Goal: Task Accomplishment & Management: Complete application form

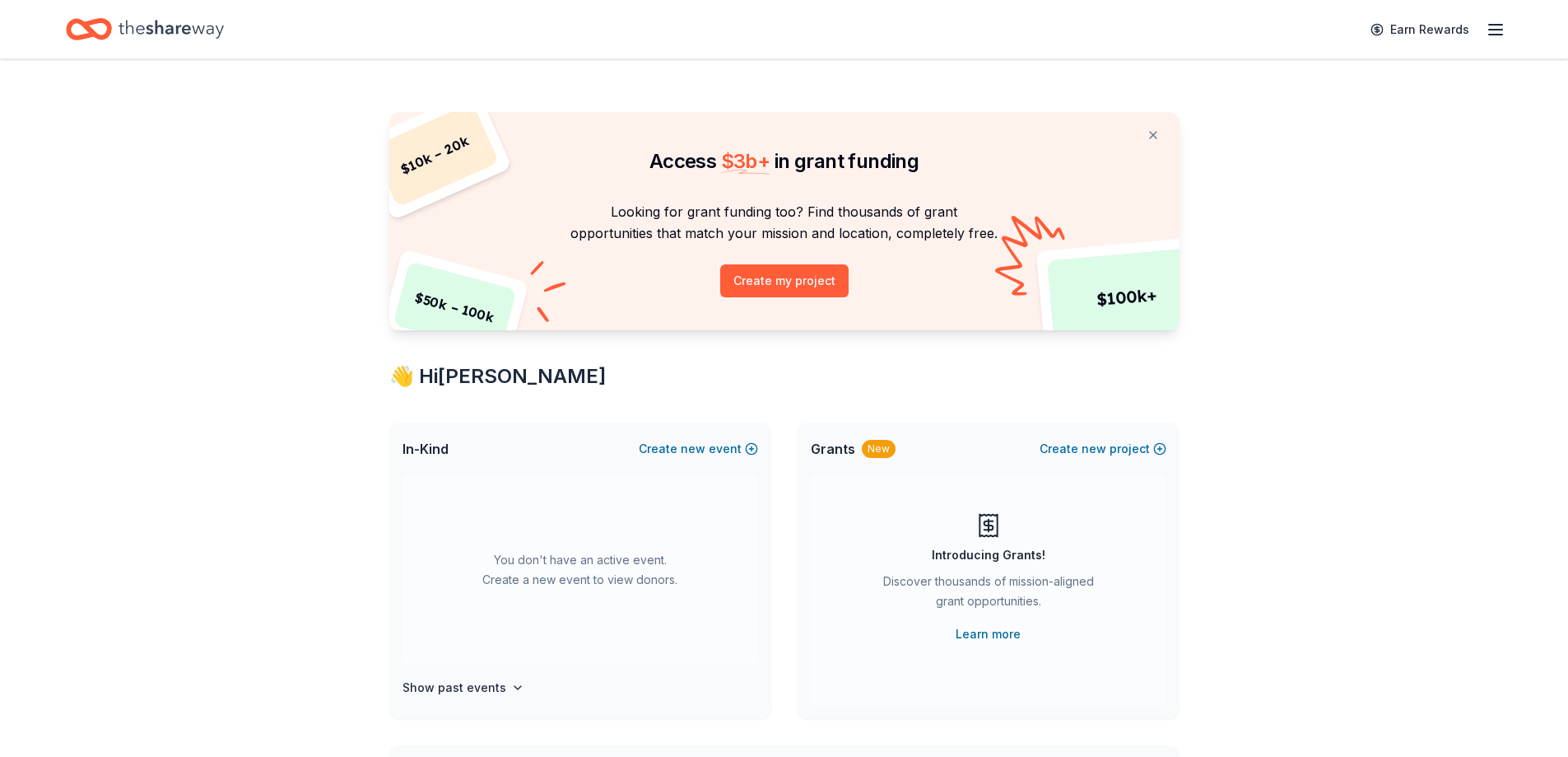
click at [1496, 36] on icon "button" at bounding box center [1496, 30] width 20 height 20
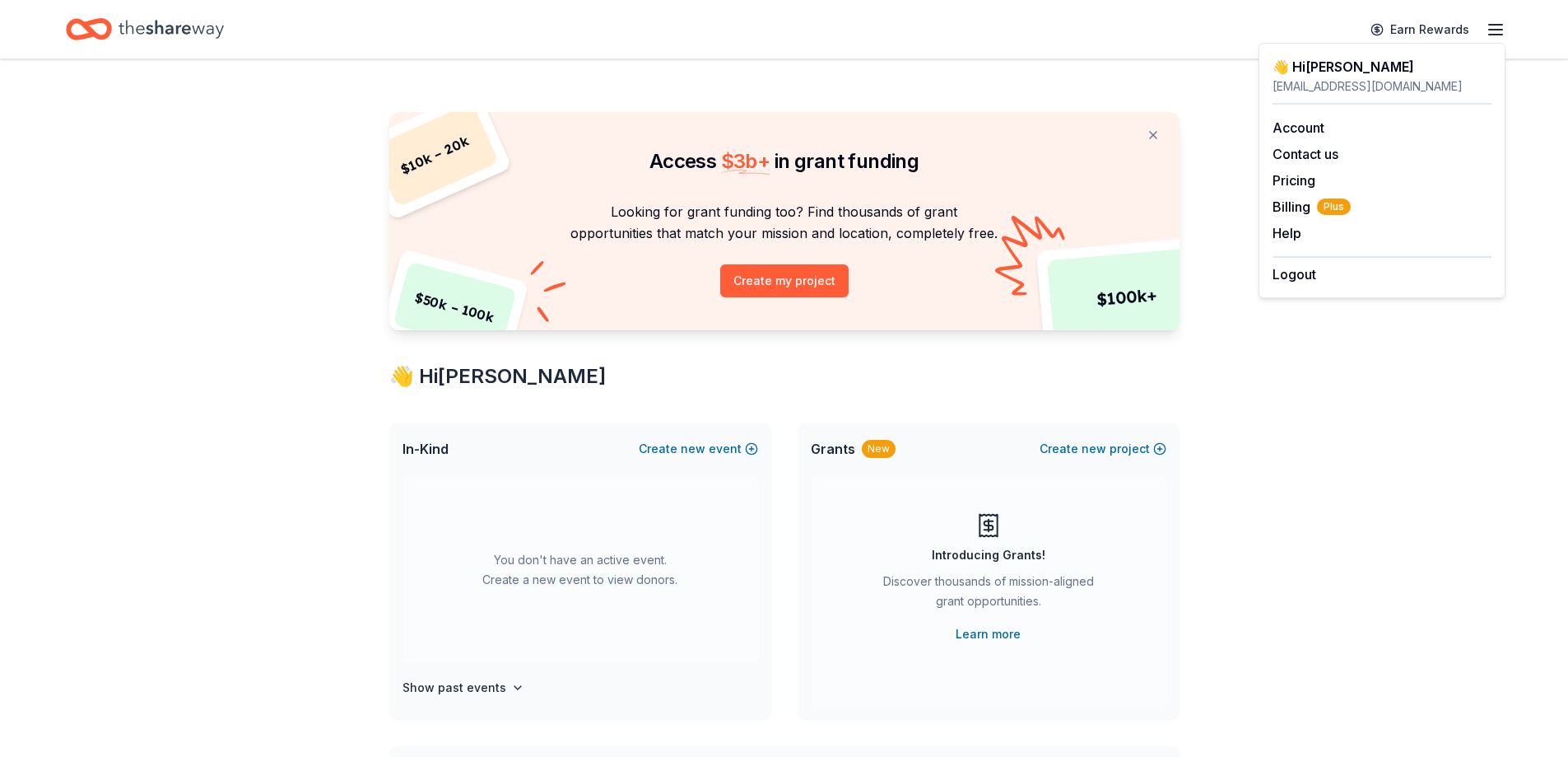
click at [1007, 92] on div "$ 10k – 20k $ 50k – 100k $ 100k+ Access $ 3b + in grant funding Looking for gra…" at bounding box center [784, 665] width 843 height 1212
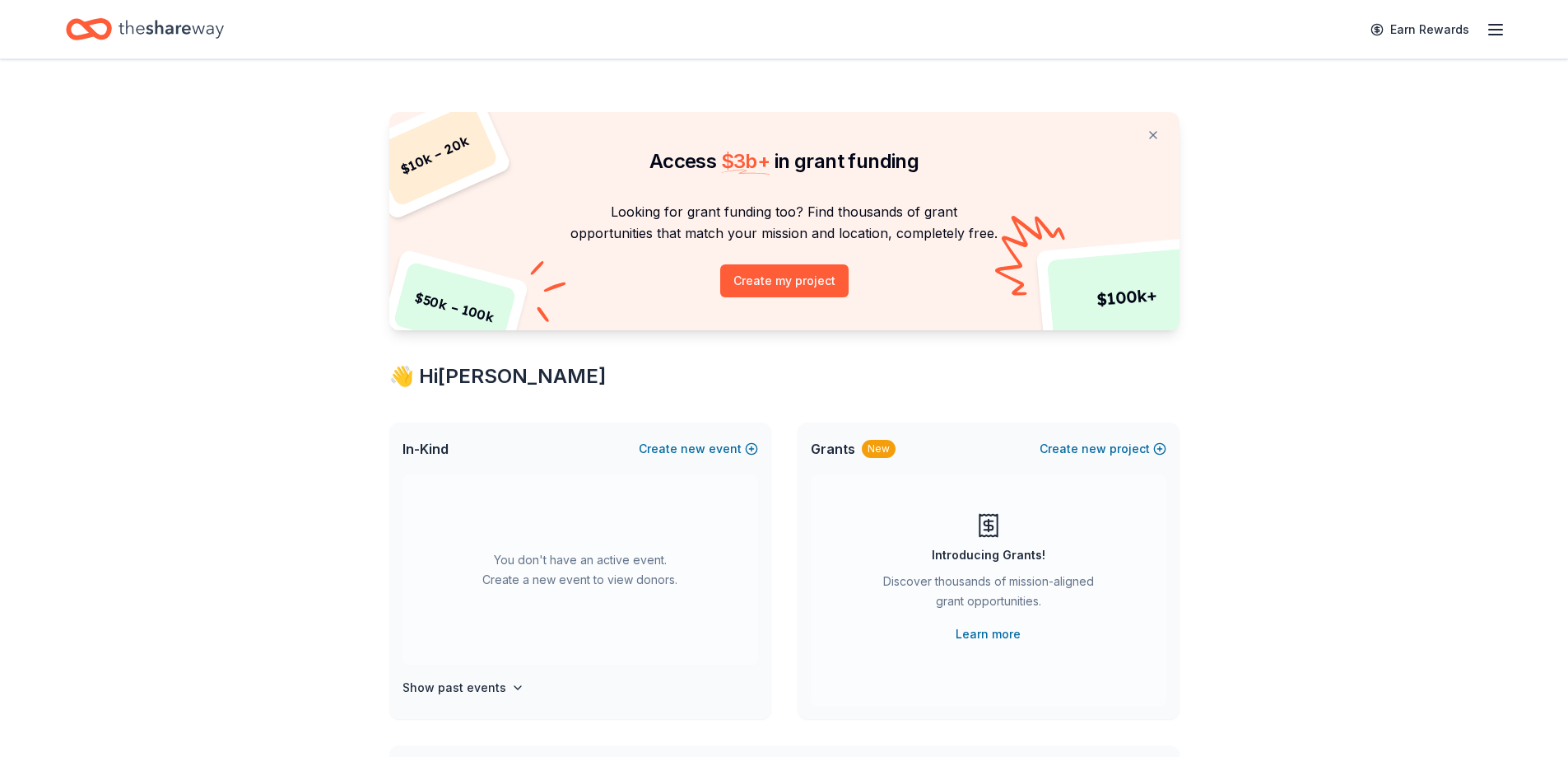
click at [654, 446] on button "Create new event" at bounding box center [699, 449] width 120 height 20
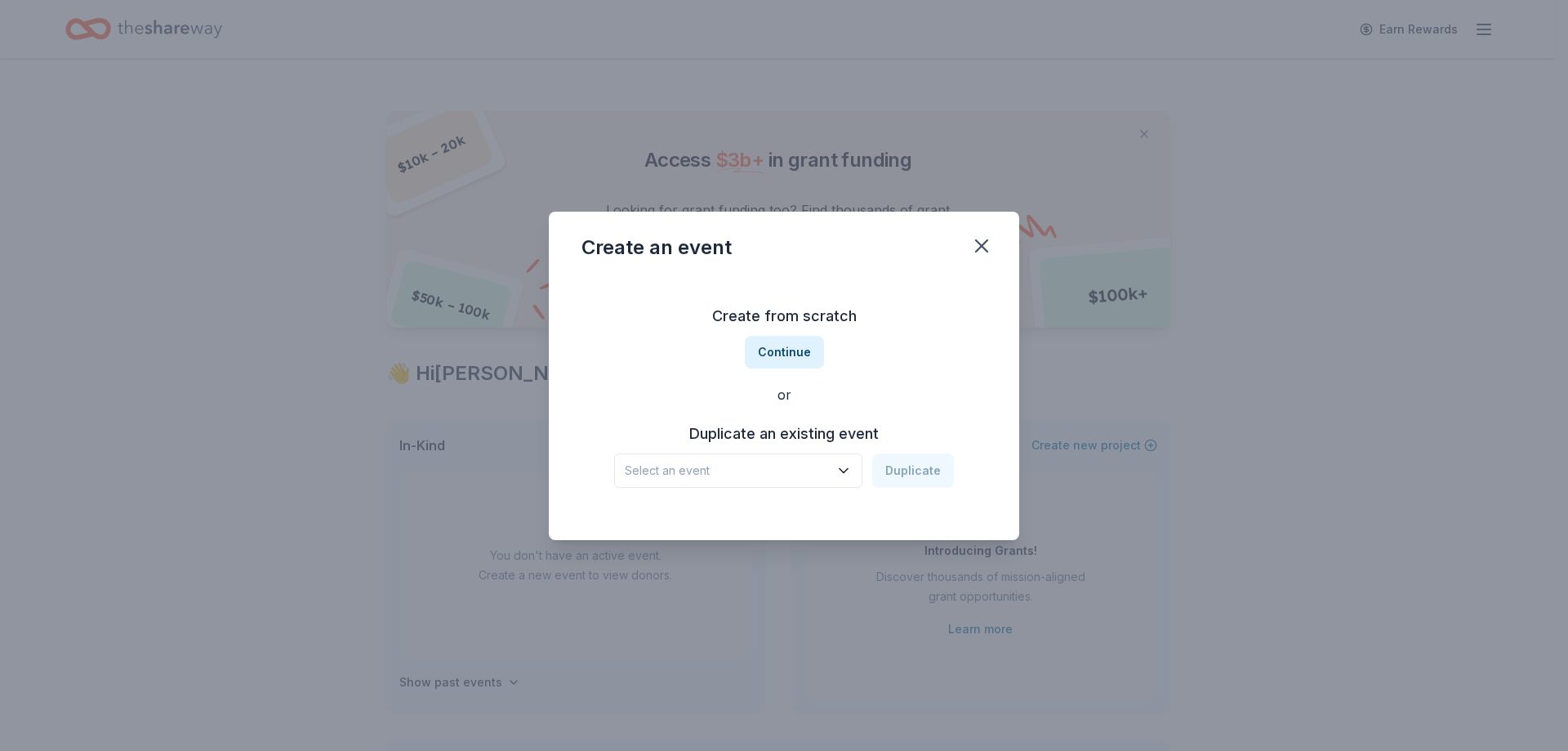
click at [804, 483] on button "Select an event" at bounding box center [738, 471] width 248 height 35
click at [834, 545] on div "Humanitarian Awards May 09, 2025 · TX" at bounding box center [739, 523] width 243 height 52
click at [918, 471] on button "Duplicate" at bounding box center [913, 471] width 82 height 35
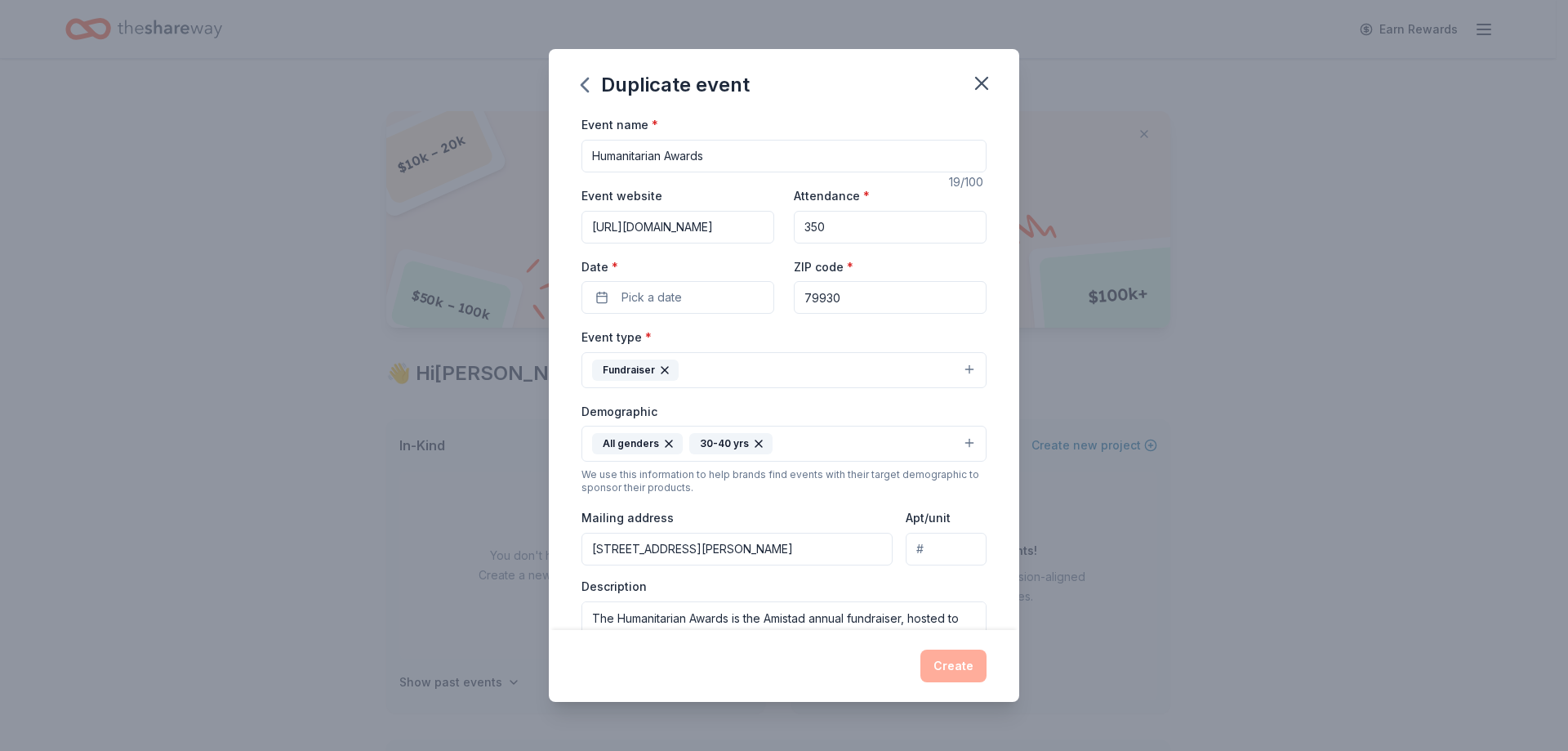
click at [729, 309] on button "Pick a date" at bounding box center [678, 298] width 193 height 33
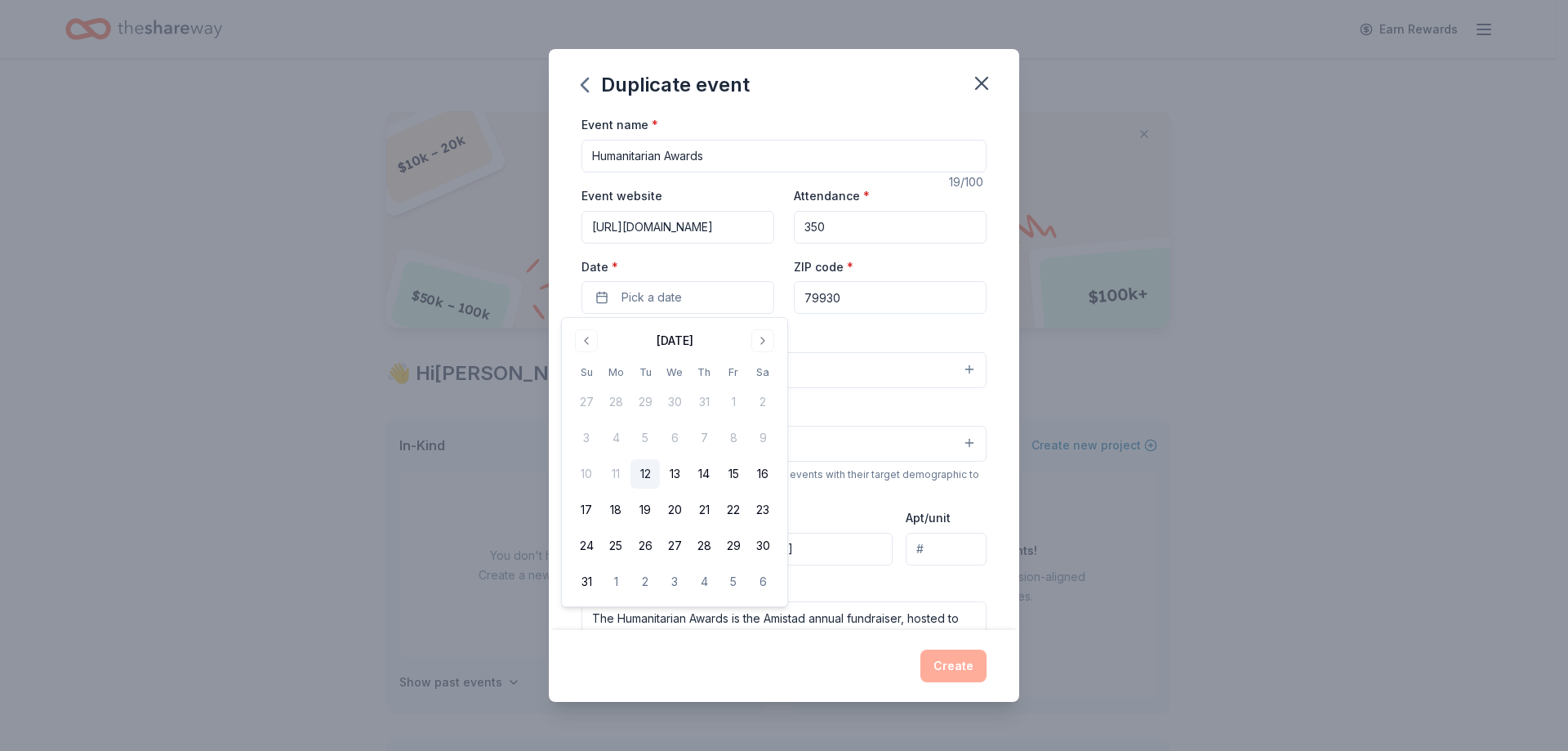
click at [768, 338] on button "Go to next month" at bounding box center [763, 340] width 23 height 23
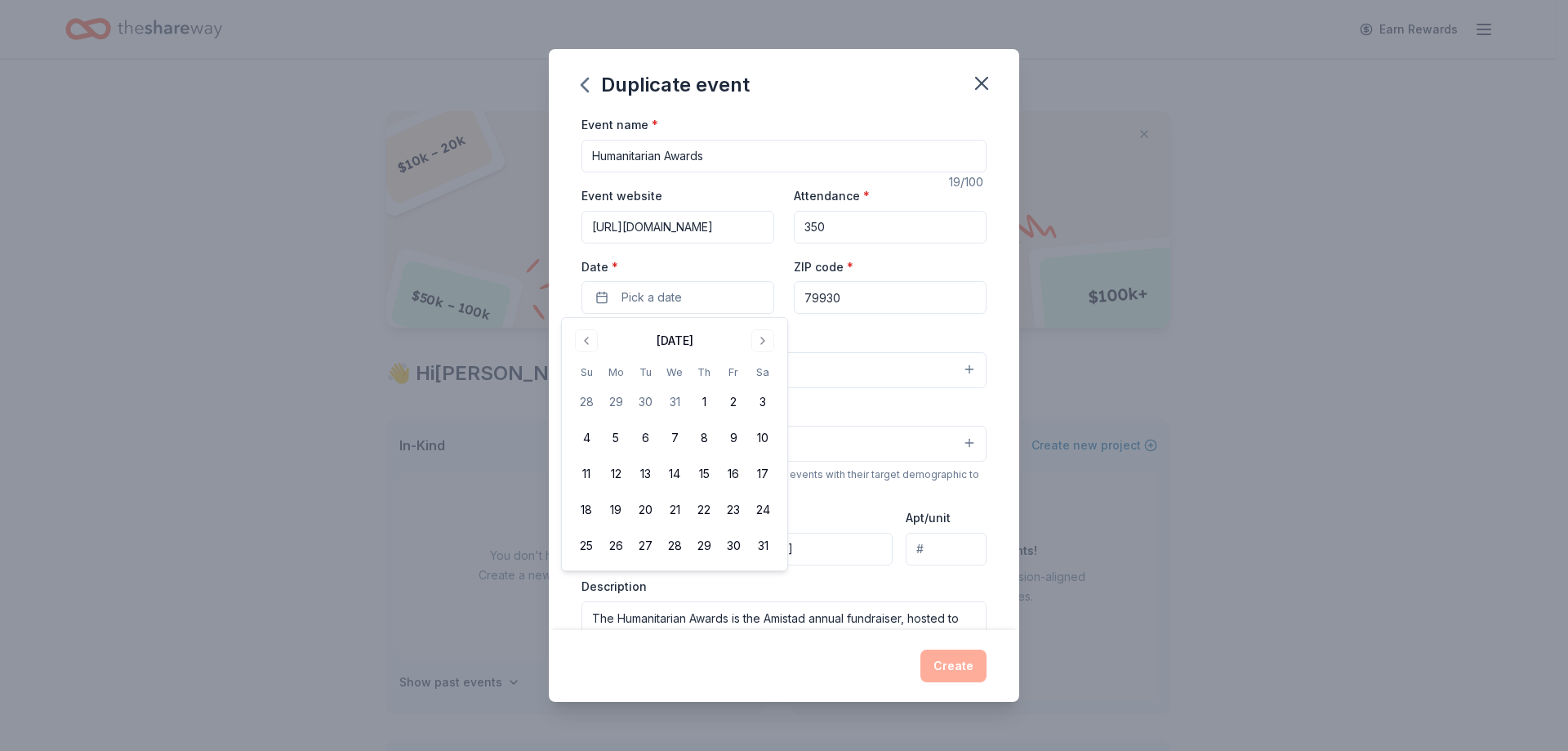
click at [768, 338] on button "Go to next month" at bounding box center [763, 340] width 23 height 23
click at [768, 339] on button "Go to next month" at bounding box center [763, 340] width 23 height 23
click at [734, 483] on button "15" at bounding box center [734, 474] width 30 height 30
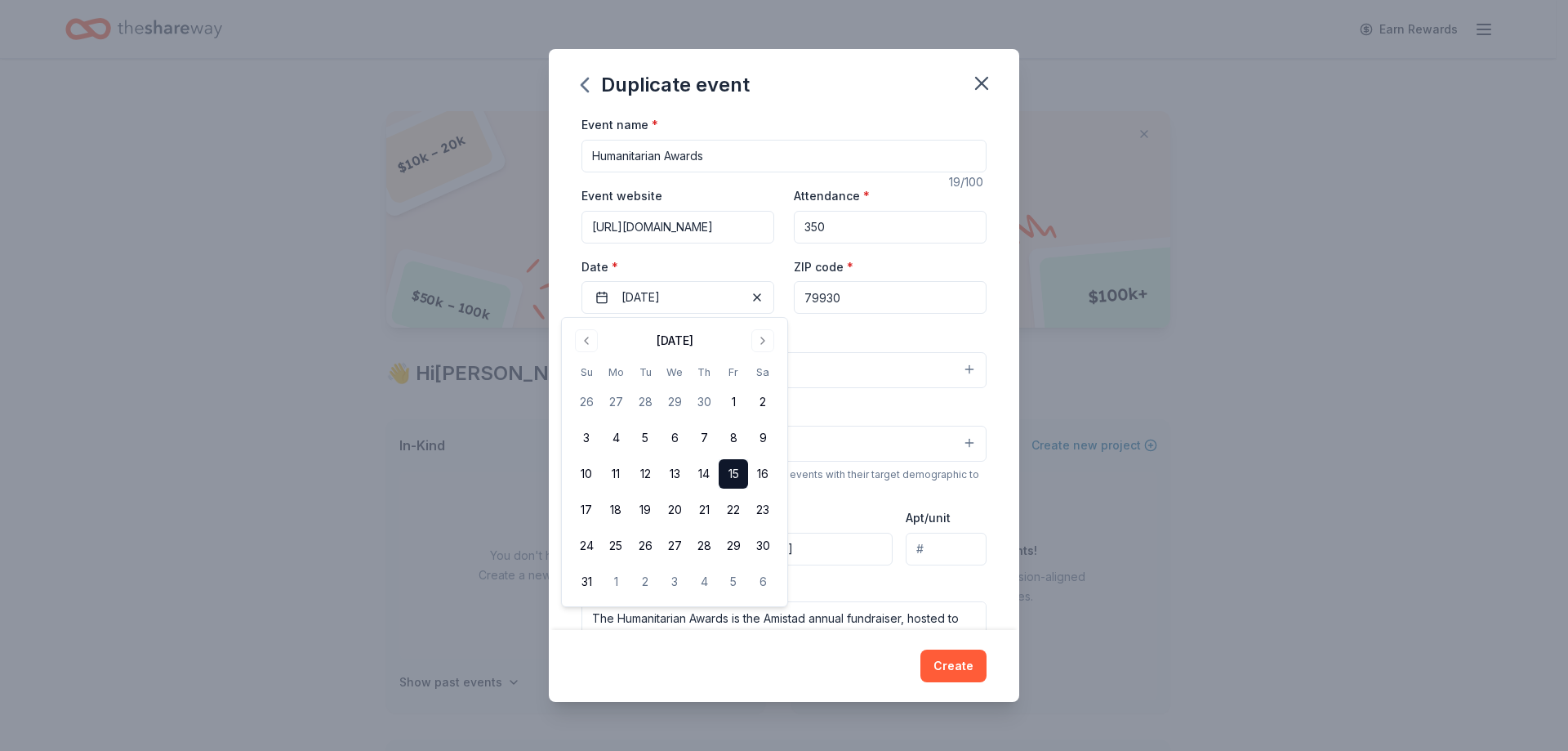
click at [955, 665] on button "Create" at bounding box center [954, 666] width 66 height 33
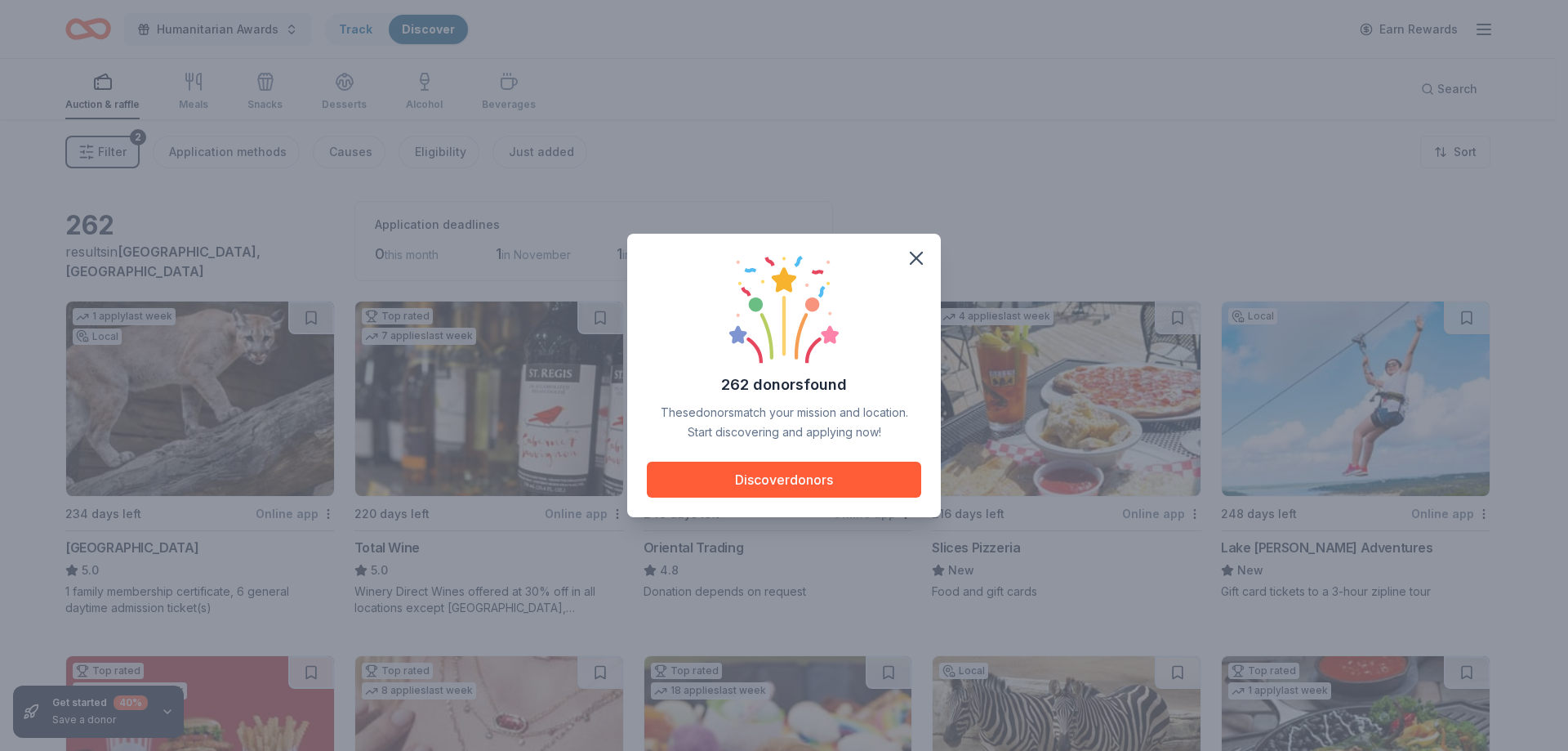
click at [883, 483] on button "Discover donors" at bounding box center [784, 480] width 275 height 36
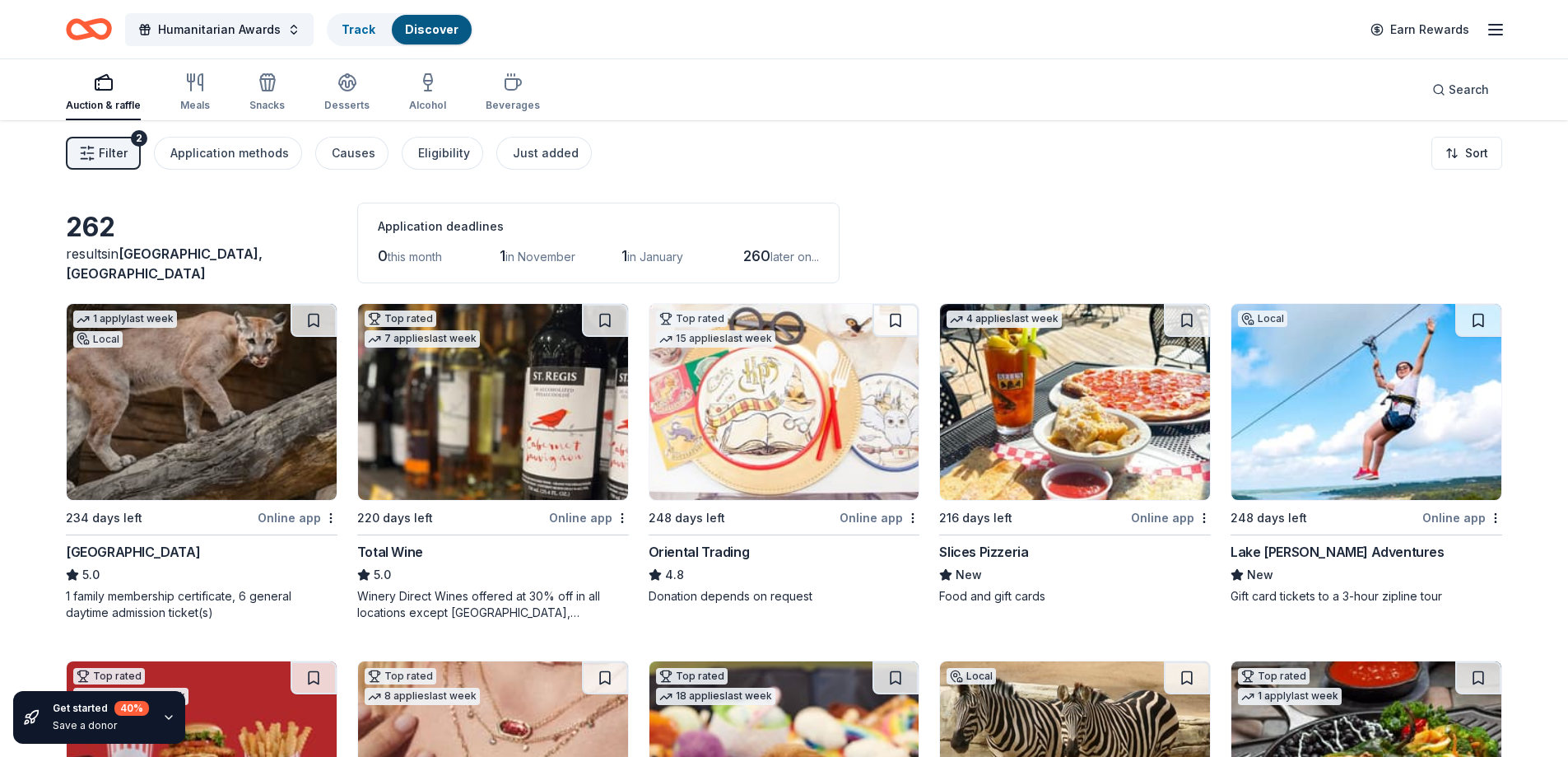
click at [87, 151] on icon "button" at bounding box center [87, 153] width 17 height 17
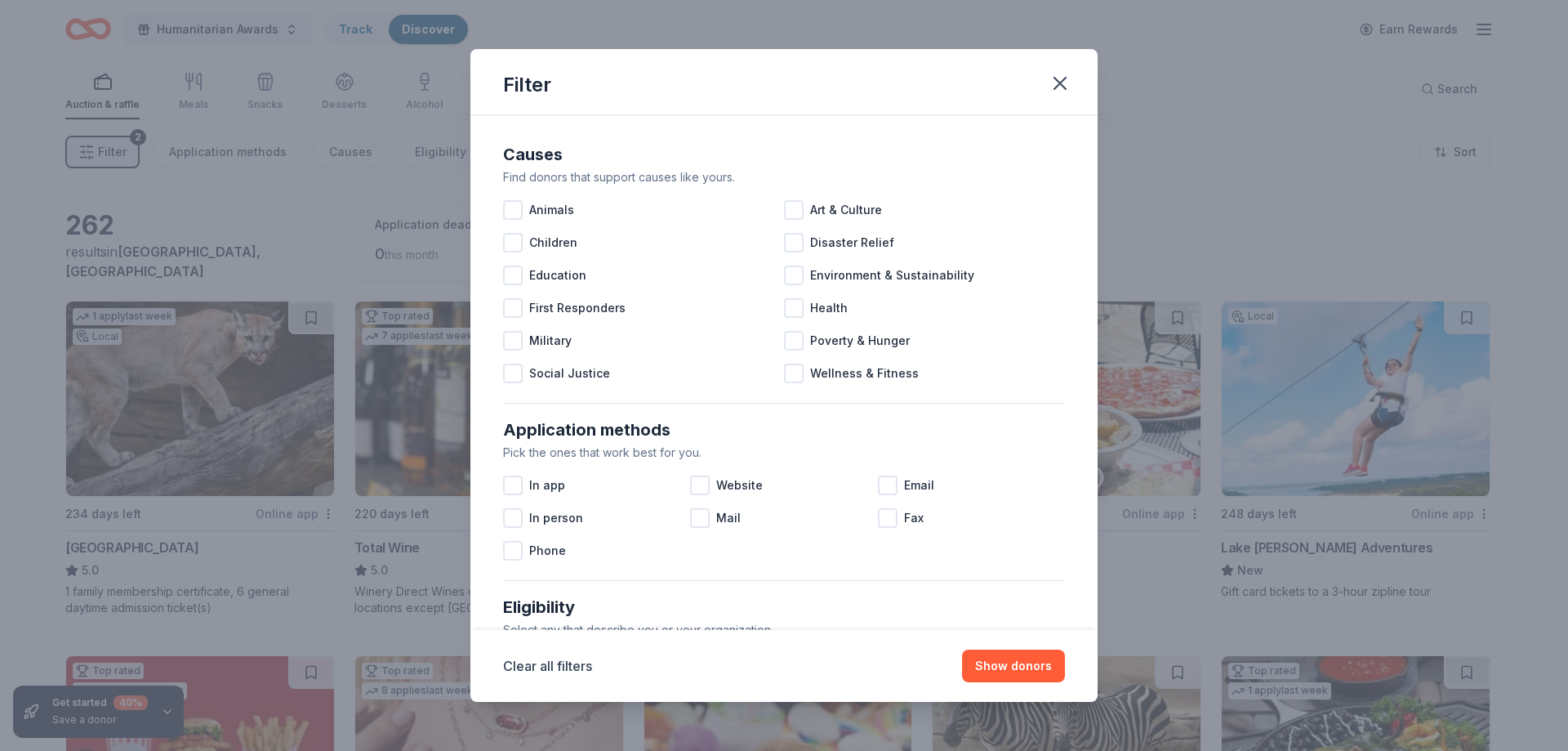
click at [802, 308] on div "Health" at bounding box center [924, 308] width 281 height 33
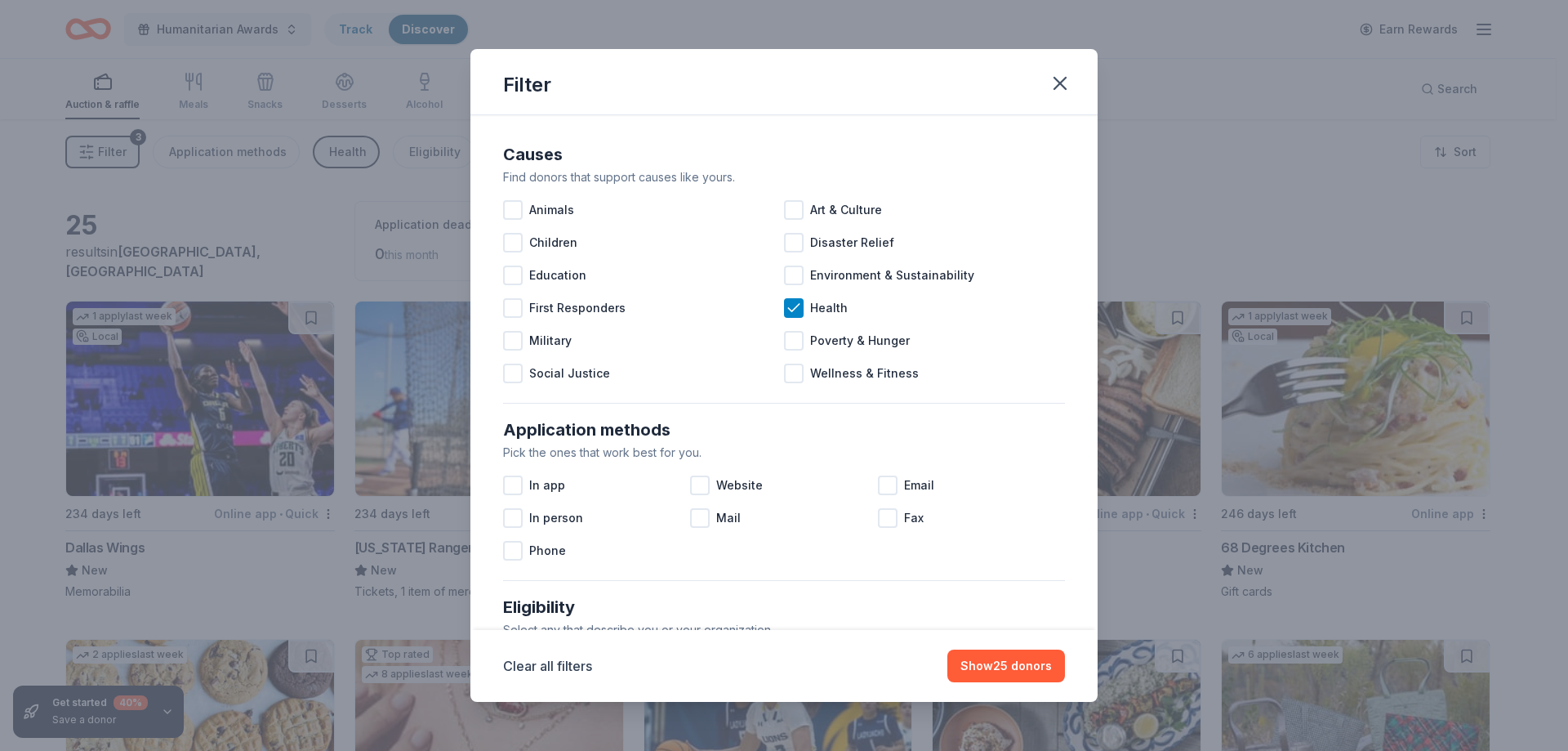
click at [793, 342] on div at bounding box center [794, 340] width 20 height 20
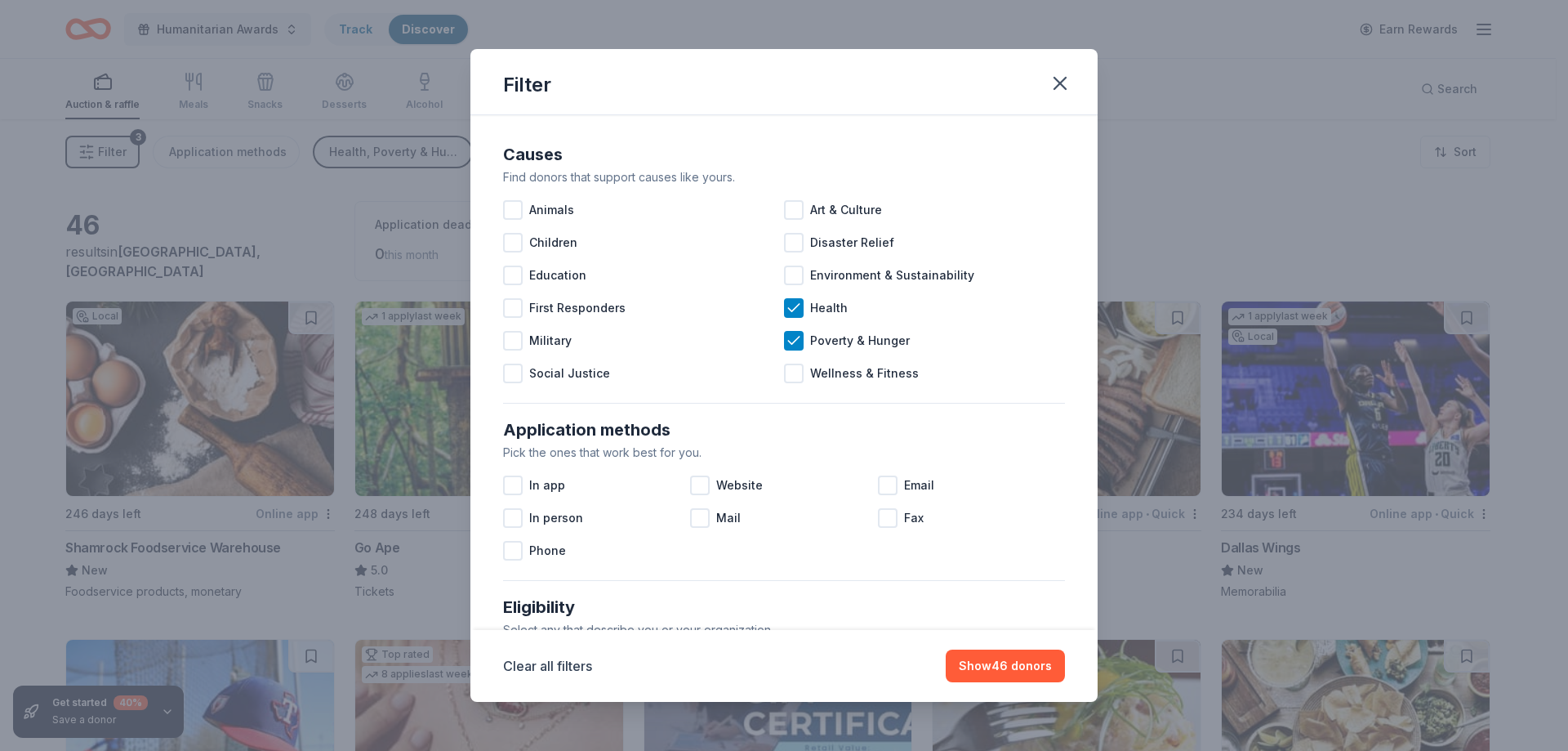
click at [509, 271] on div at bounding box center [513, 275] width 20 height 20
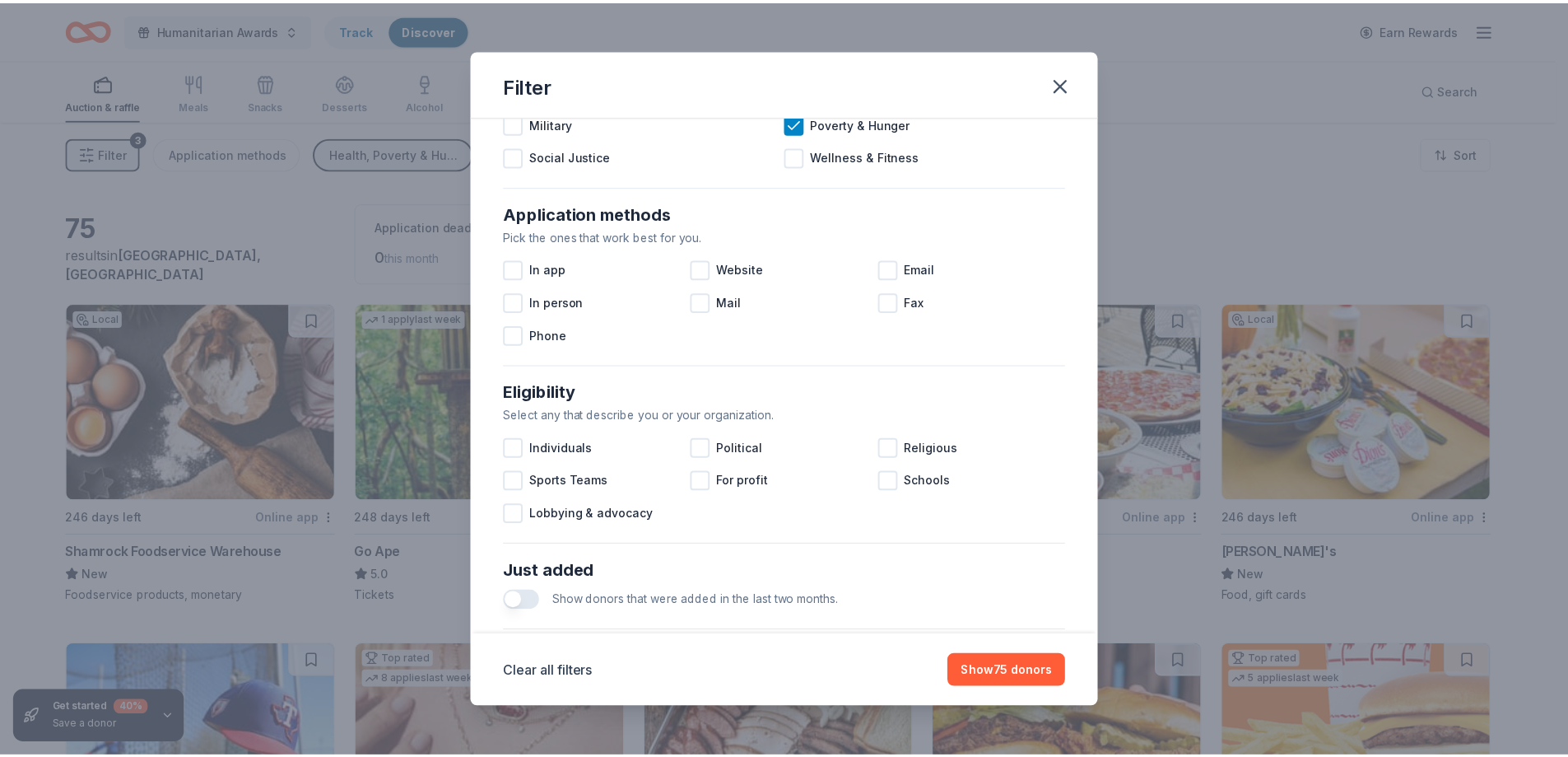
scroll to position [439, 0]
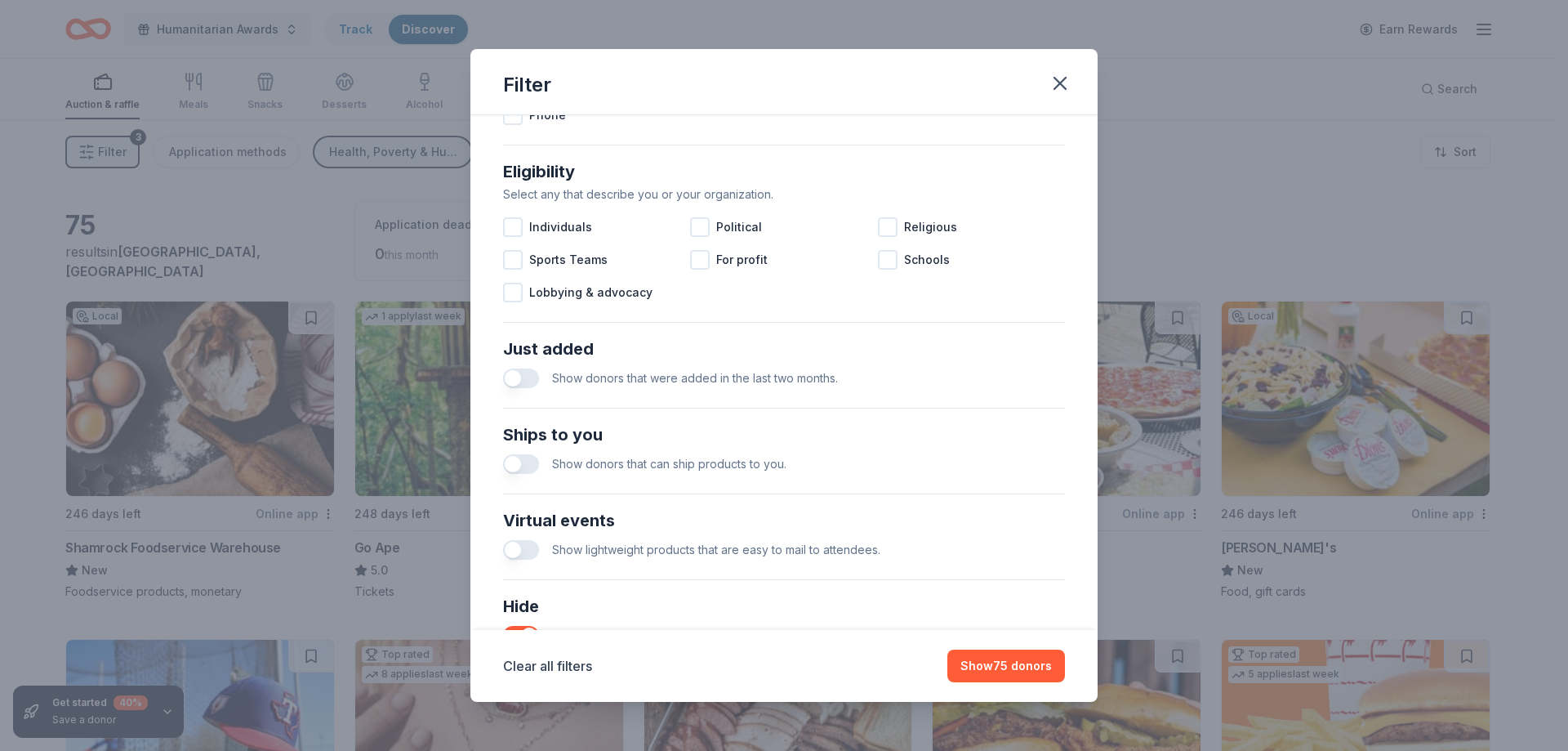
click at [993, 651] on button "Show 75 donors" at bounding box center [1006, 666] width 118 height 33
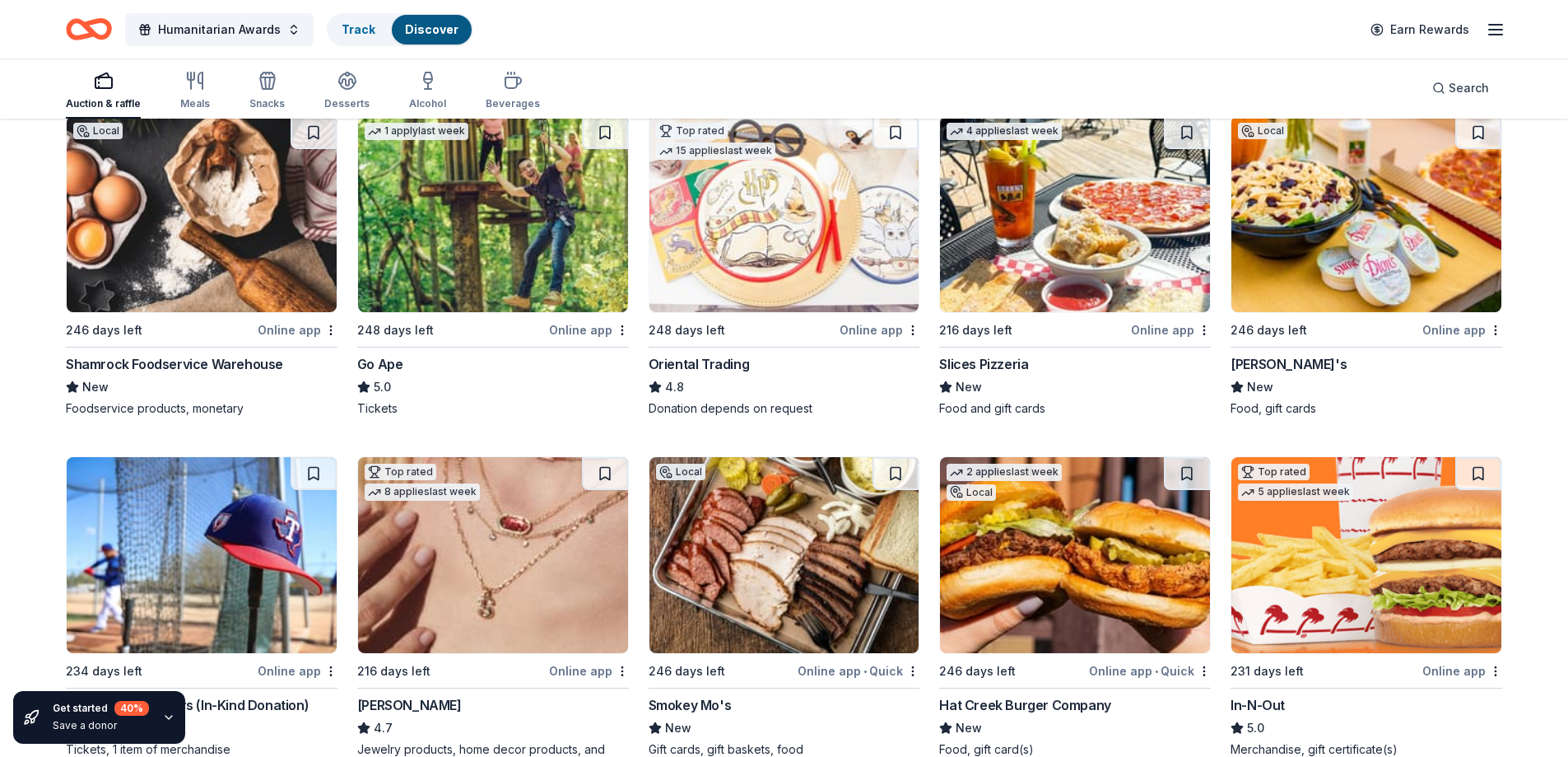
scroll to position [220, 0]
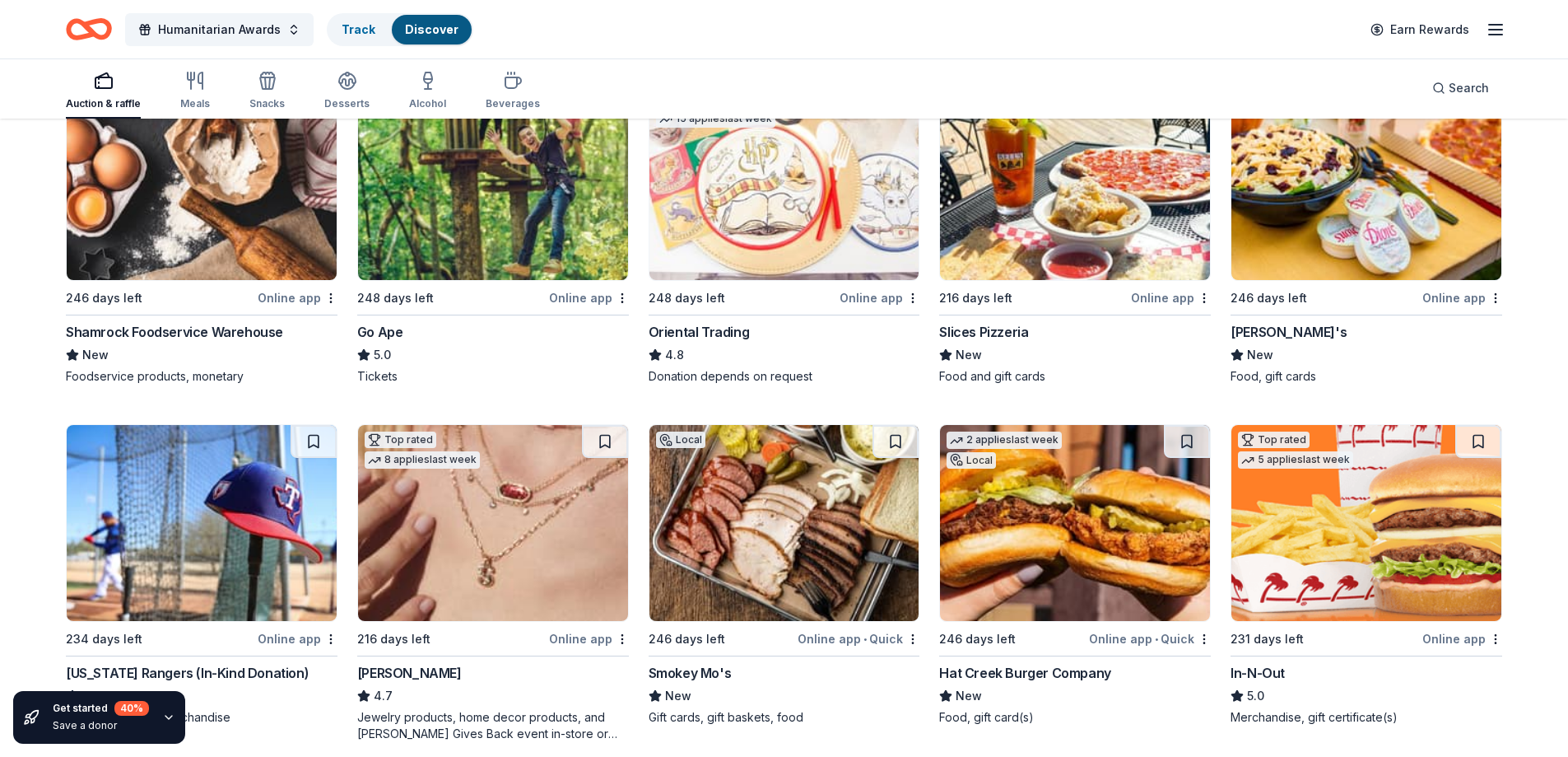
click at [1338, 209] on img at bounding box center [1366, 182] width 270 height 196
click at [1482, 35] on div "Earn Rewards" at bounding box center [1433, 29] width 145 height 39
click at [1354, 199] on img at bounding box center [1366, 182] width 270 height 196
click at [476, 537] on img at bounding box center [493, 523] width 270 height 196
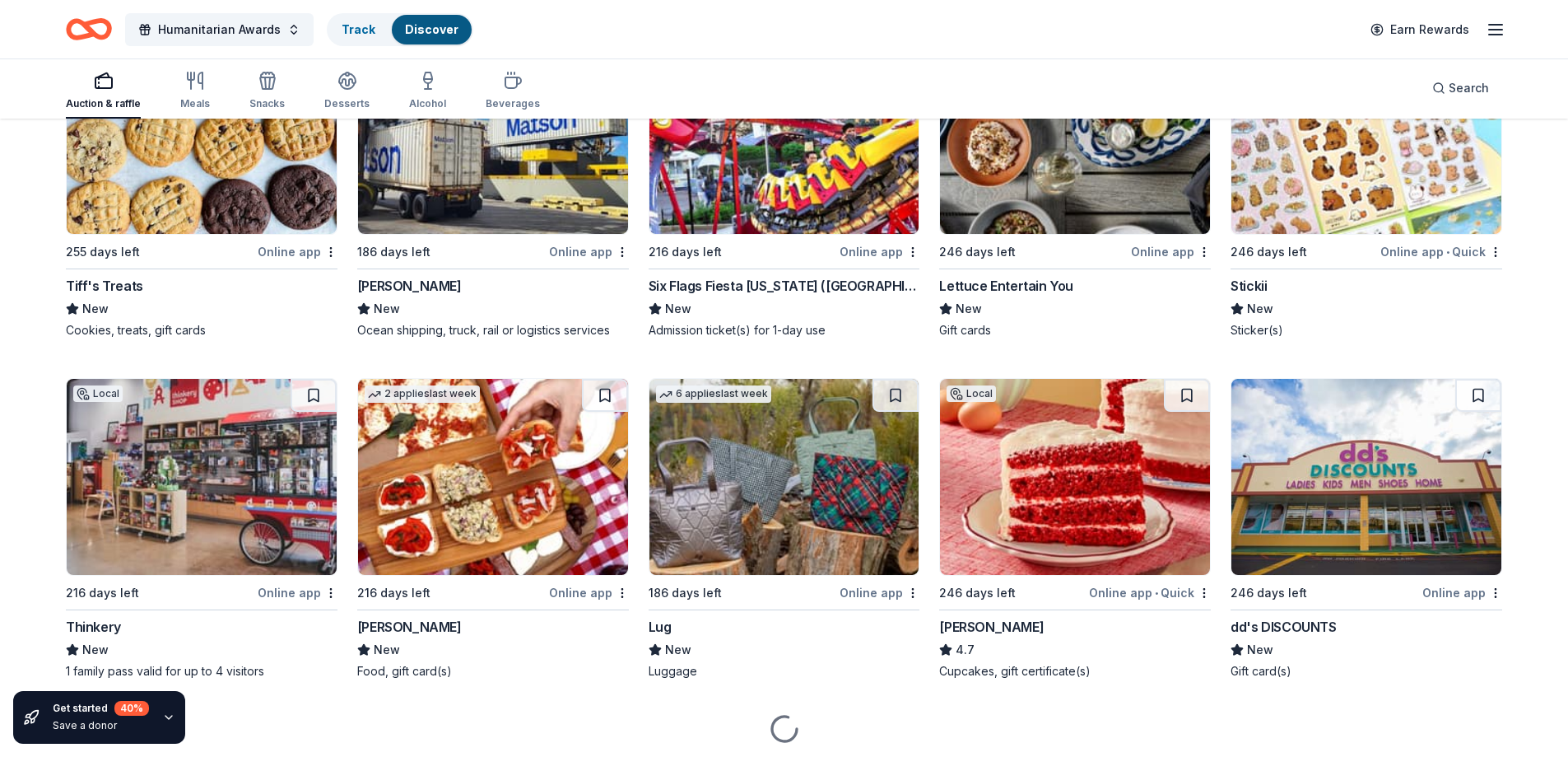
scroll to position [1710, 0]
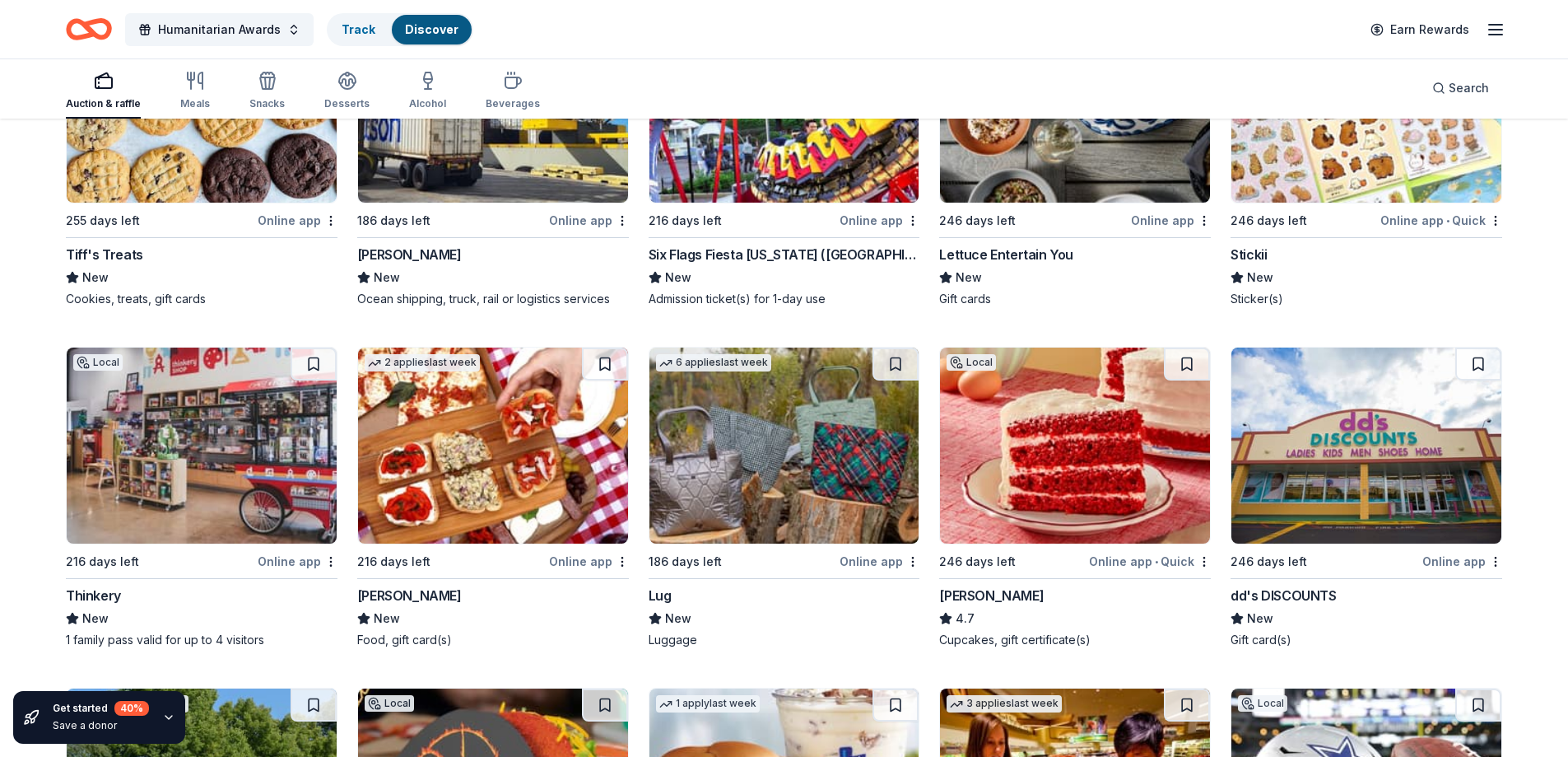
click at [488, 441] on img at bounding box center [493, 445] width 270 height 196
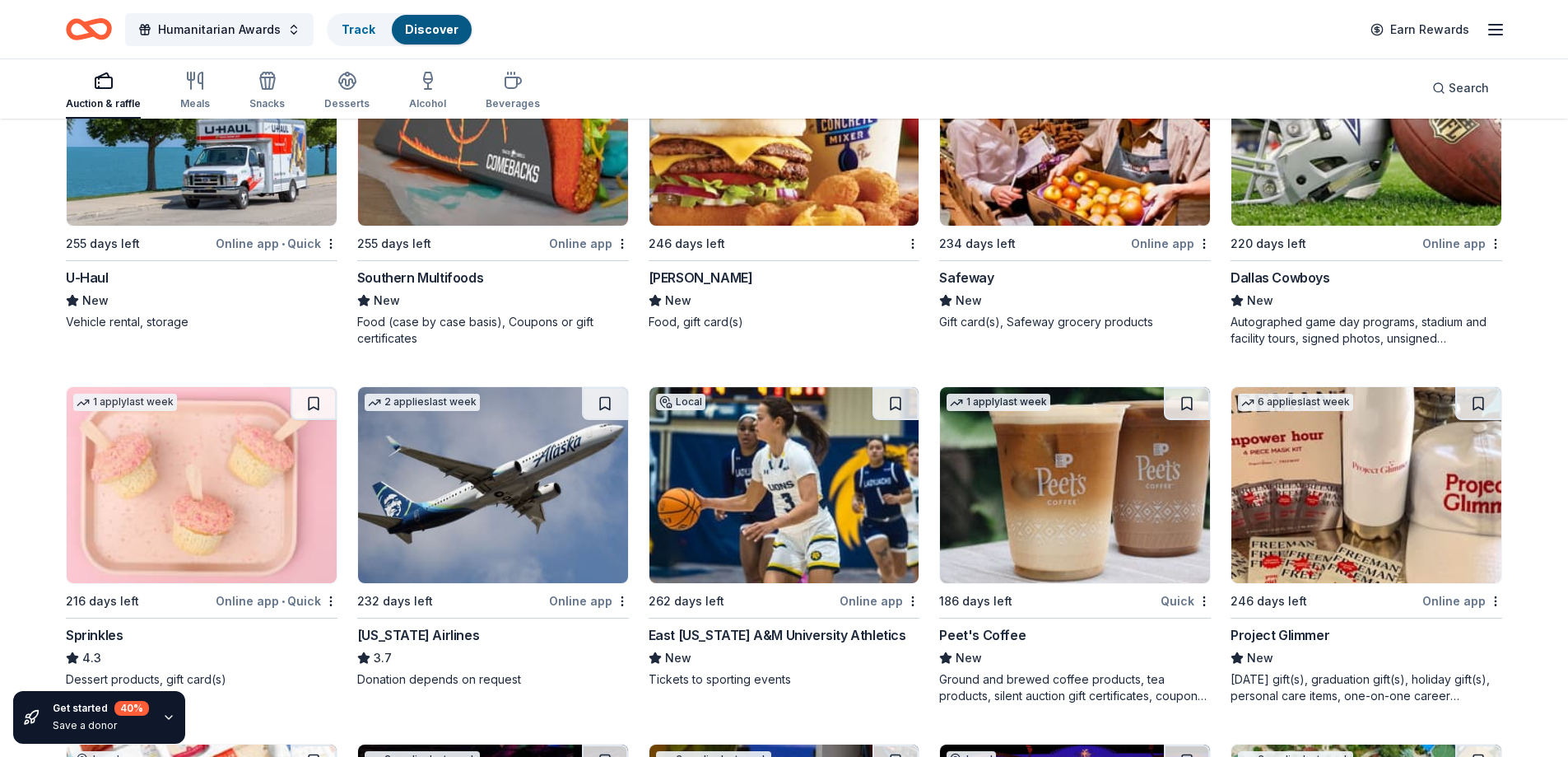
scroll to position [2149, 0]
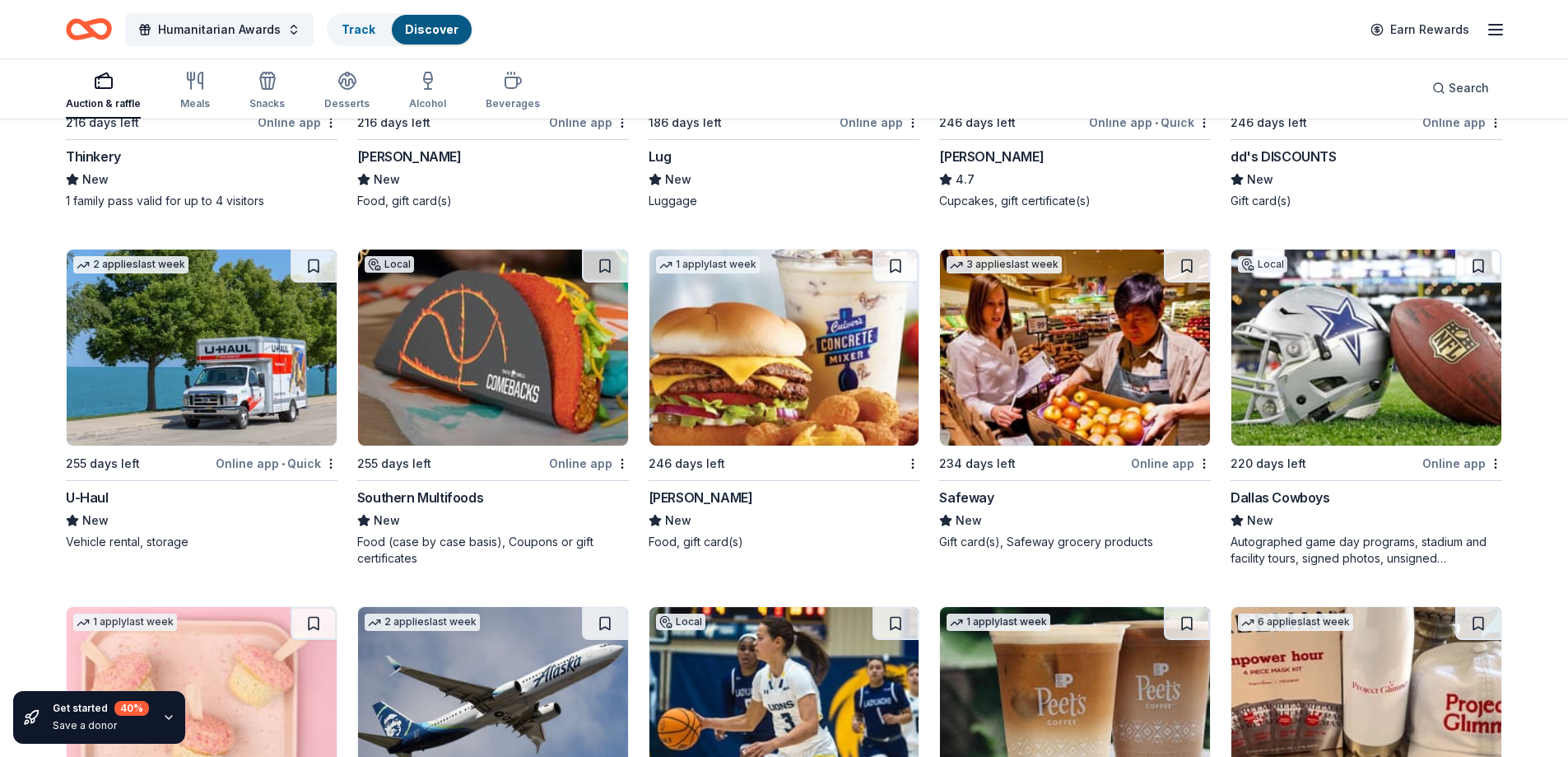
click at [1323, 351] on img at bounding box center [1366, 347] width 270 height 196
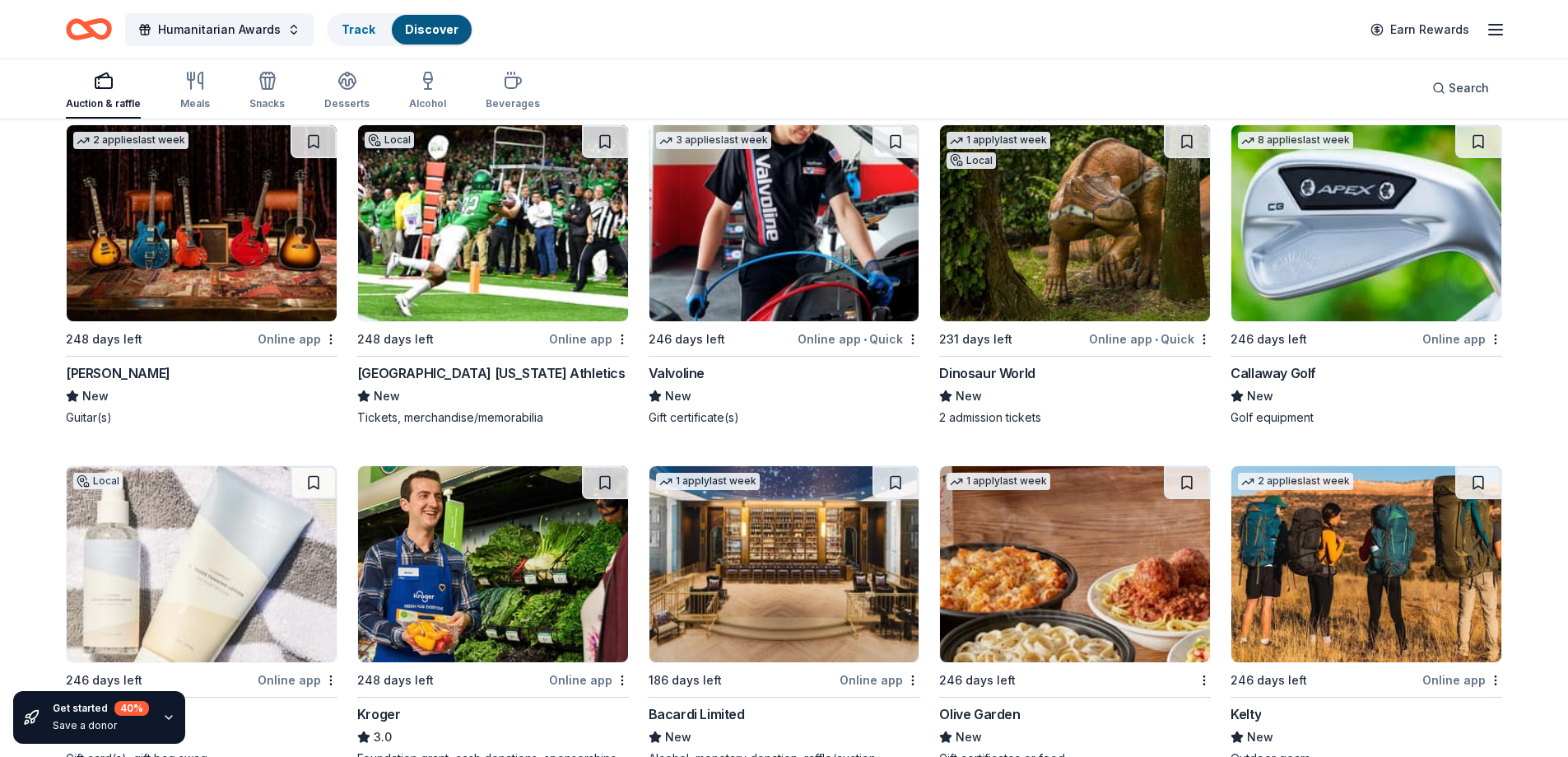
scroll to position [3844, 0]
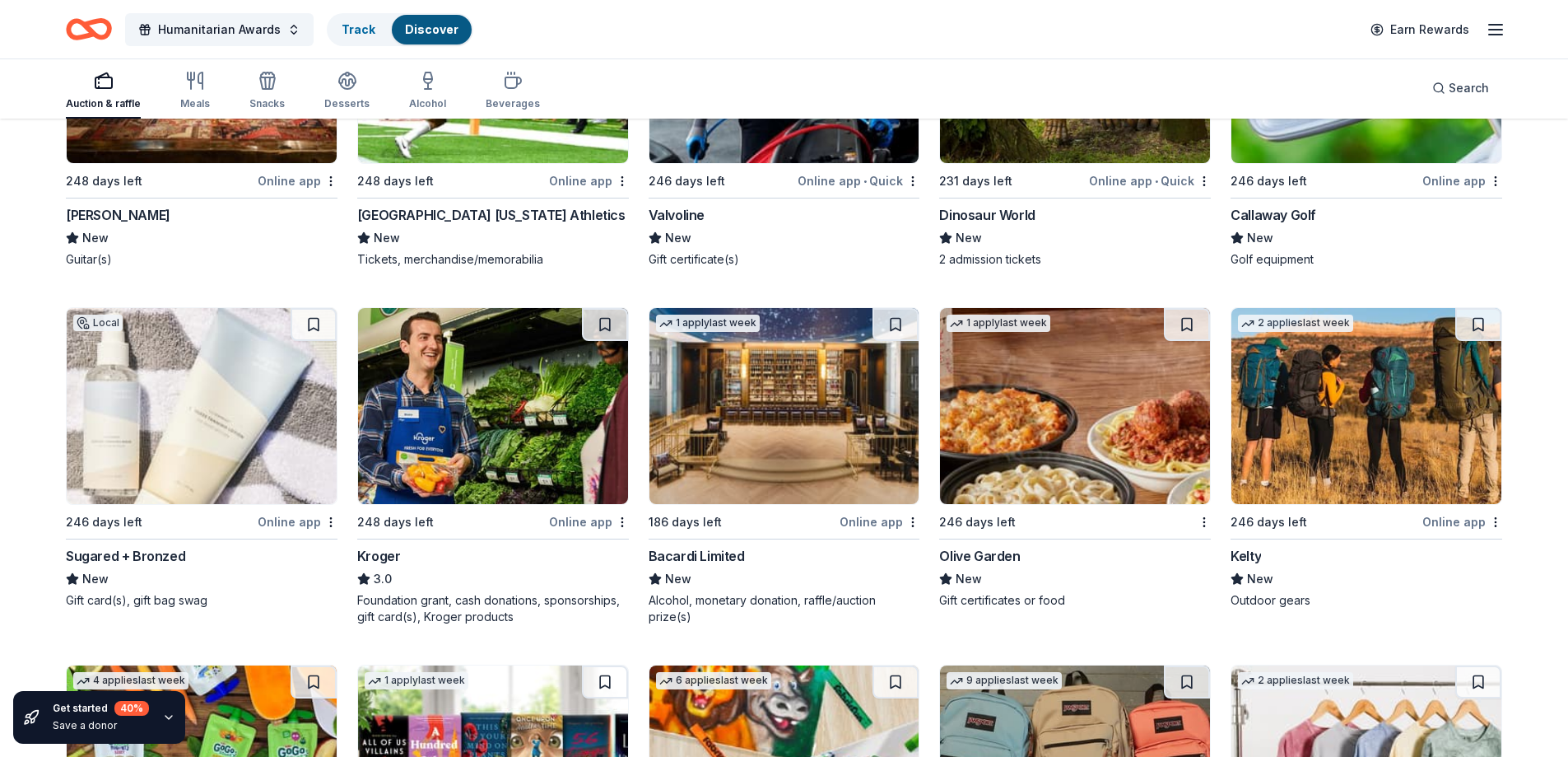
click at [1089, 401] on img at bounding box center [1074, 406] width 270 height 196
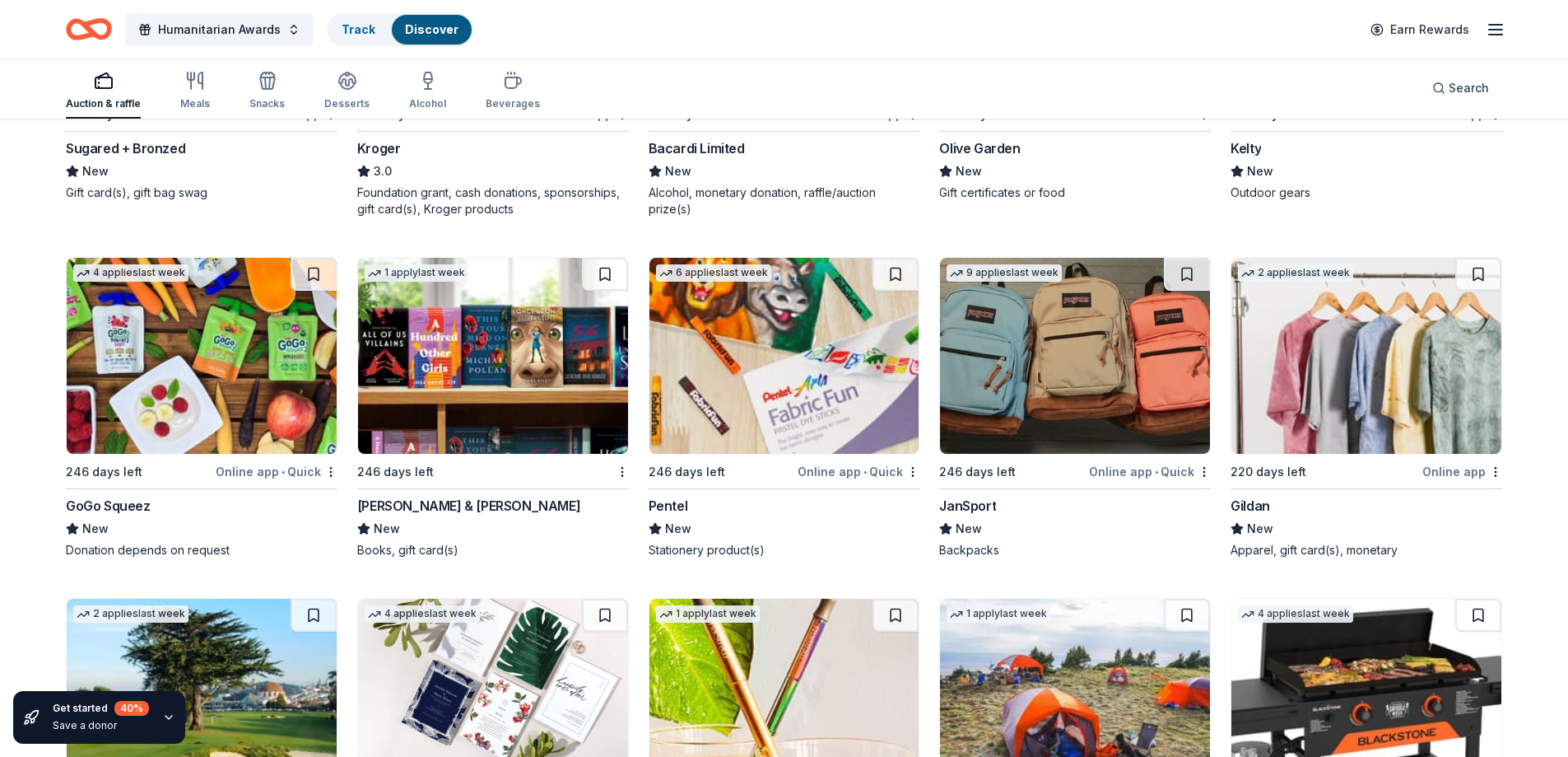
scroll to position [4283, 0]
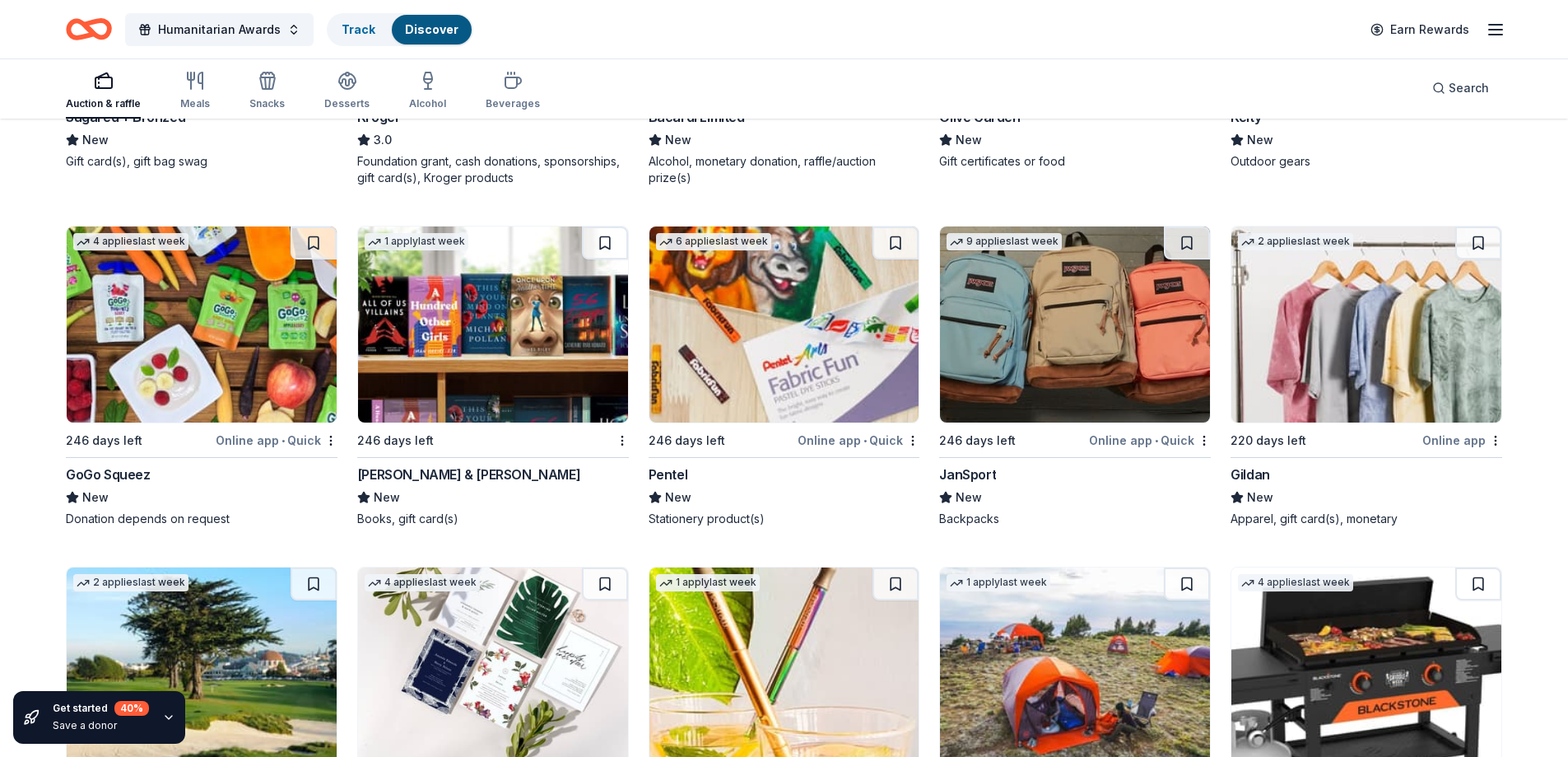
click at [475, 310] on img at bounding box center [493, 324] width 270 height 196
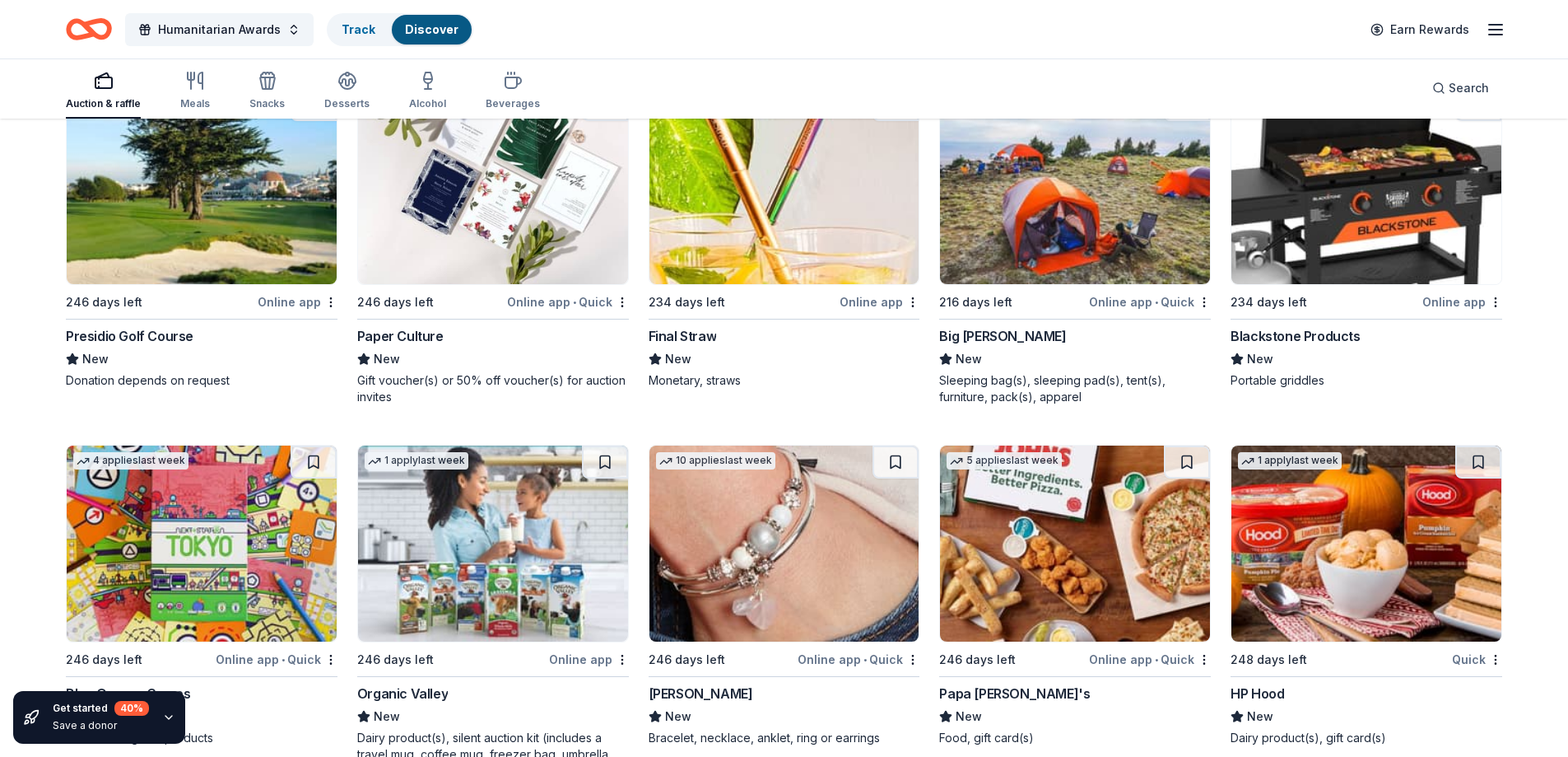
scroll to position [4800, 0]
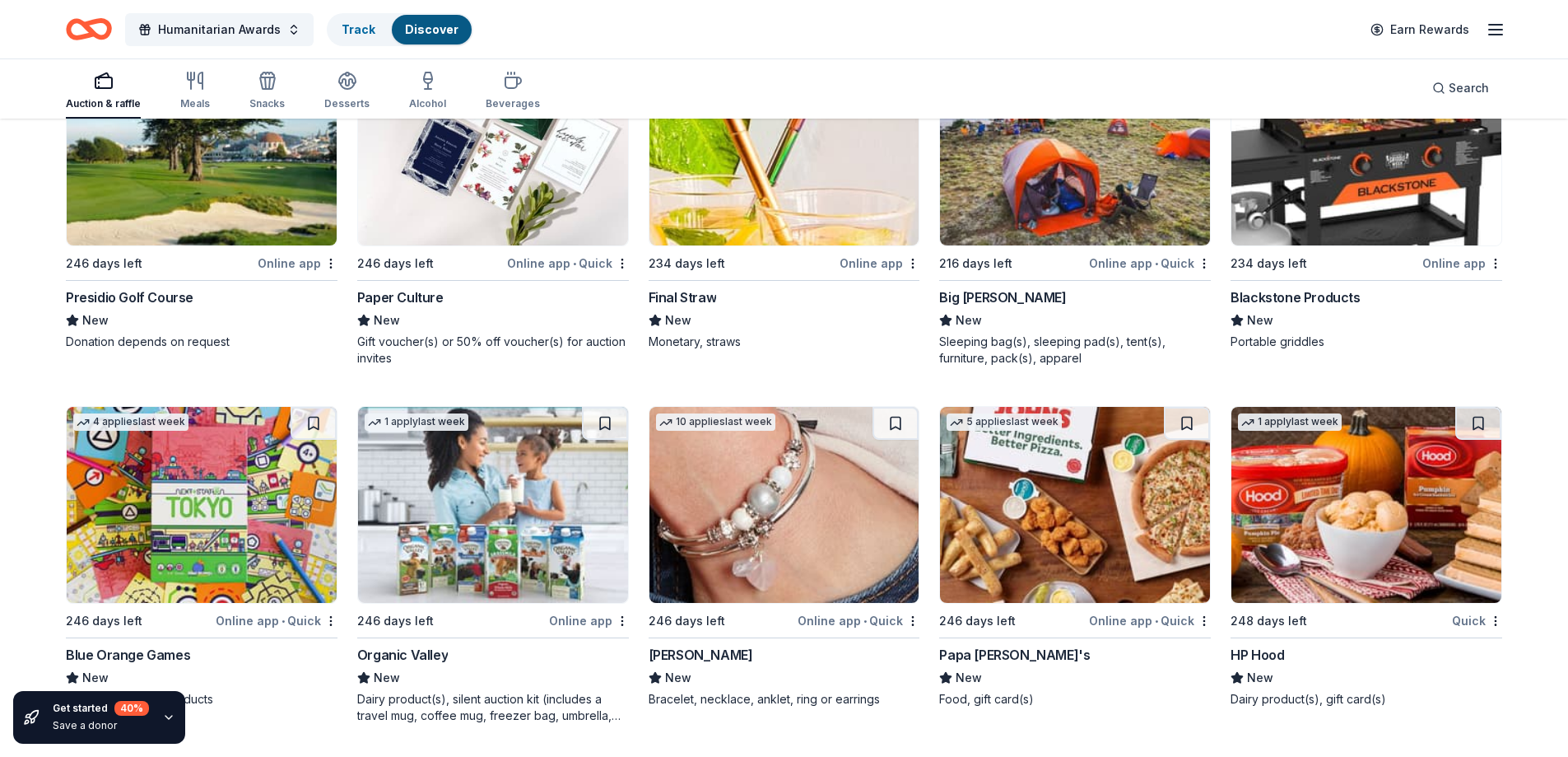
click at [1101, 514] on img at bounding box center [1074, 504] width 270 height 196
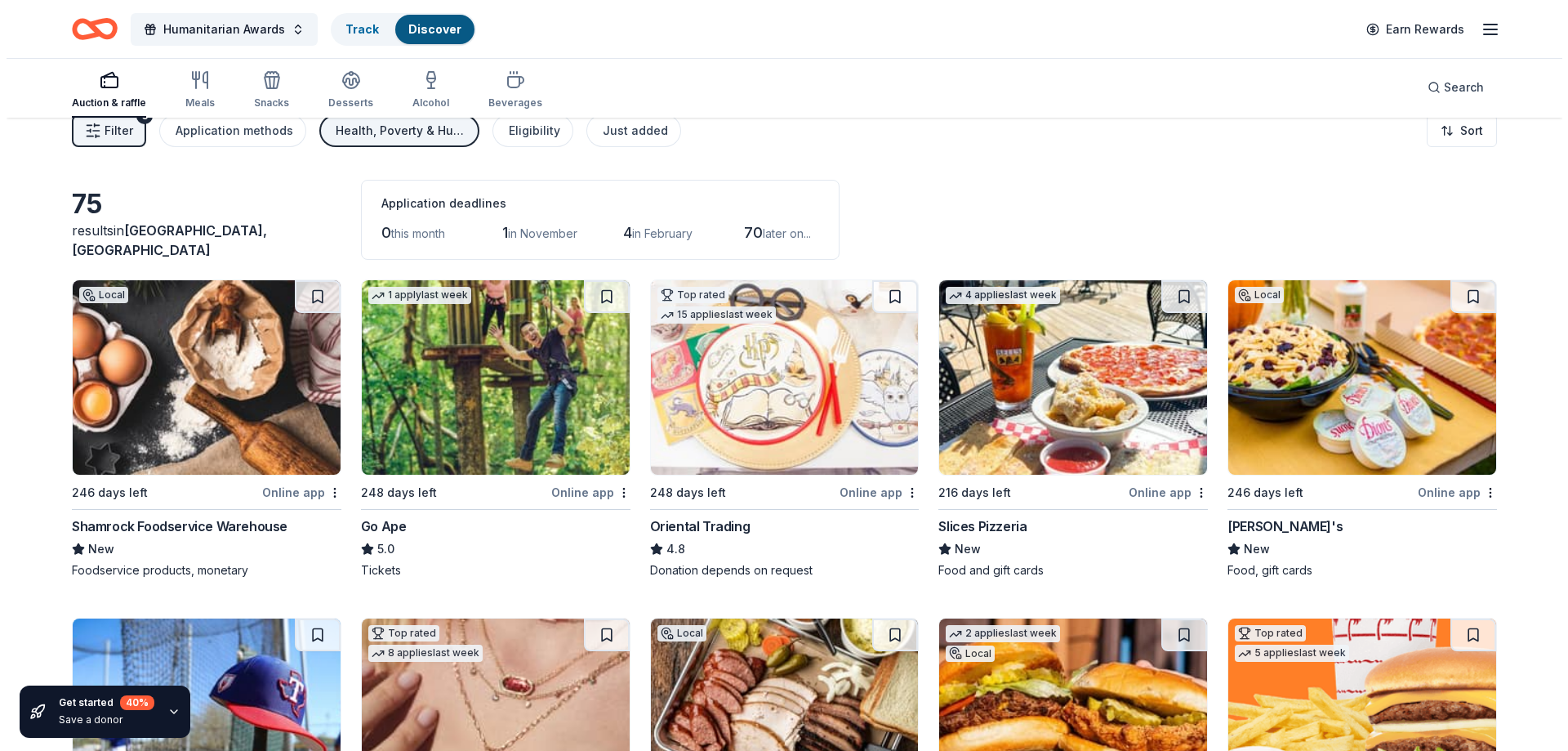
scroll to position [0, 0]
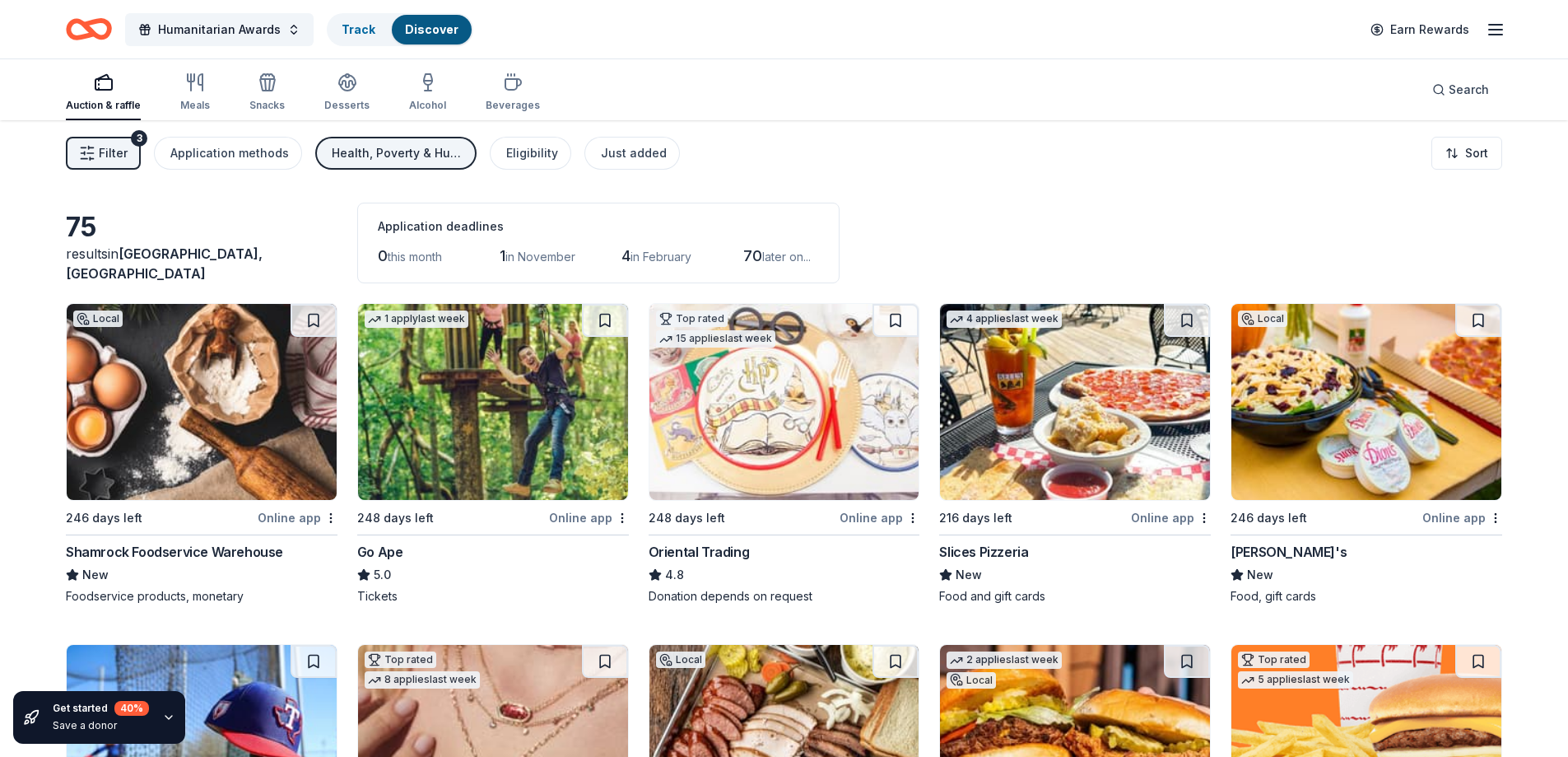
click at [107, 149] on span "Filter" at bounding box center [113, 153] width 29 height 20
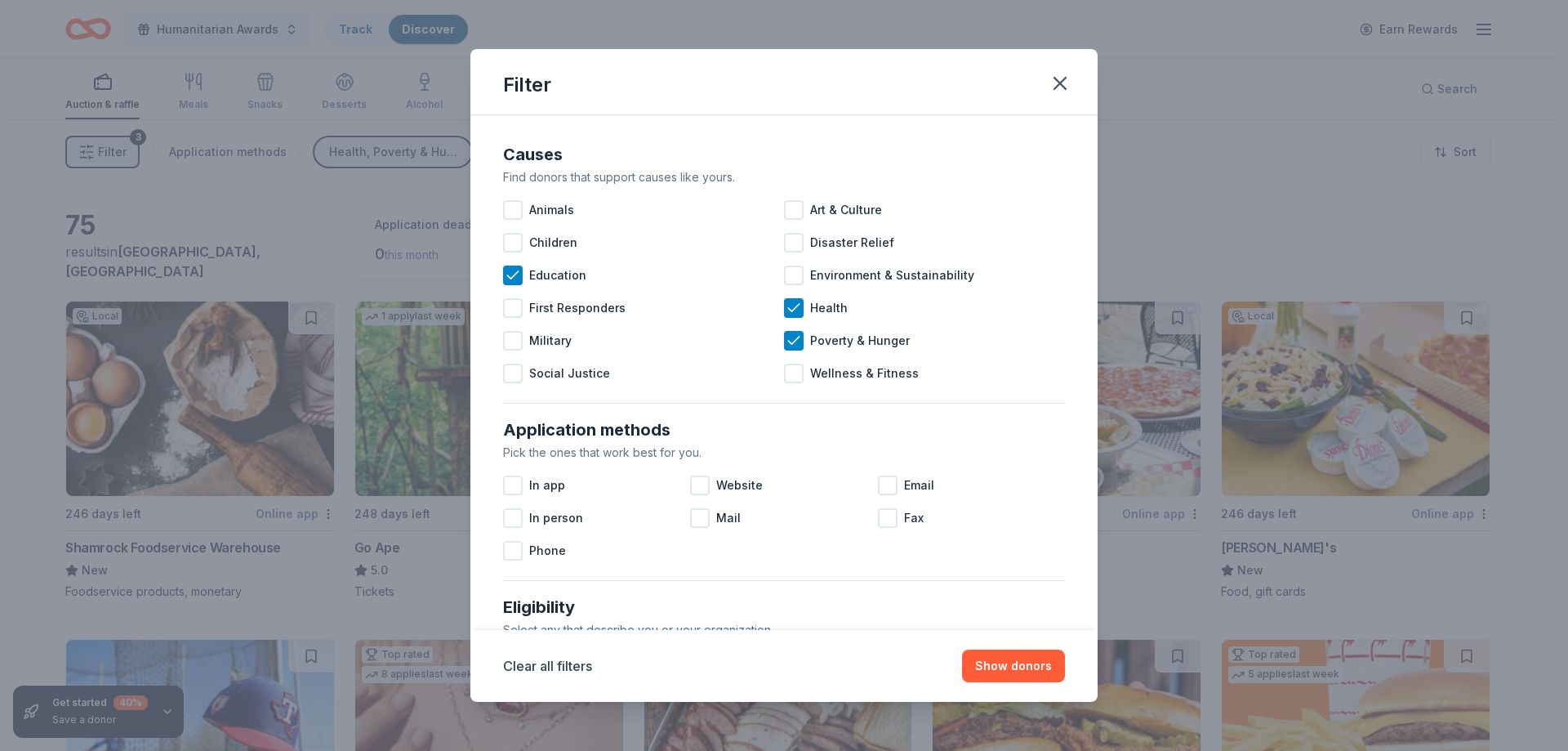
click at [519, 278] on icon at bounding box center [513, 275] width 16 height 16
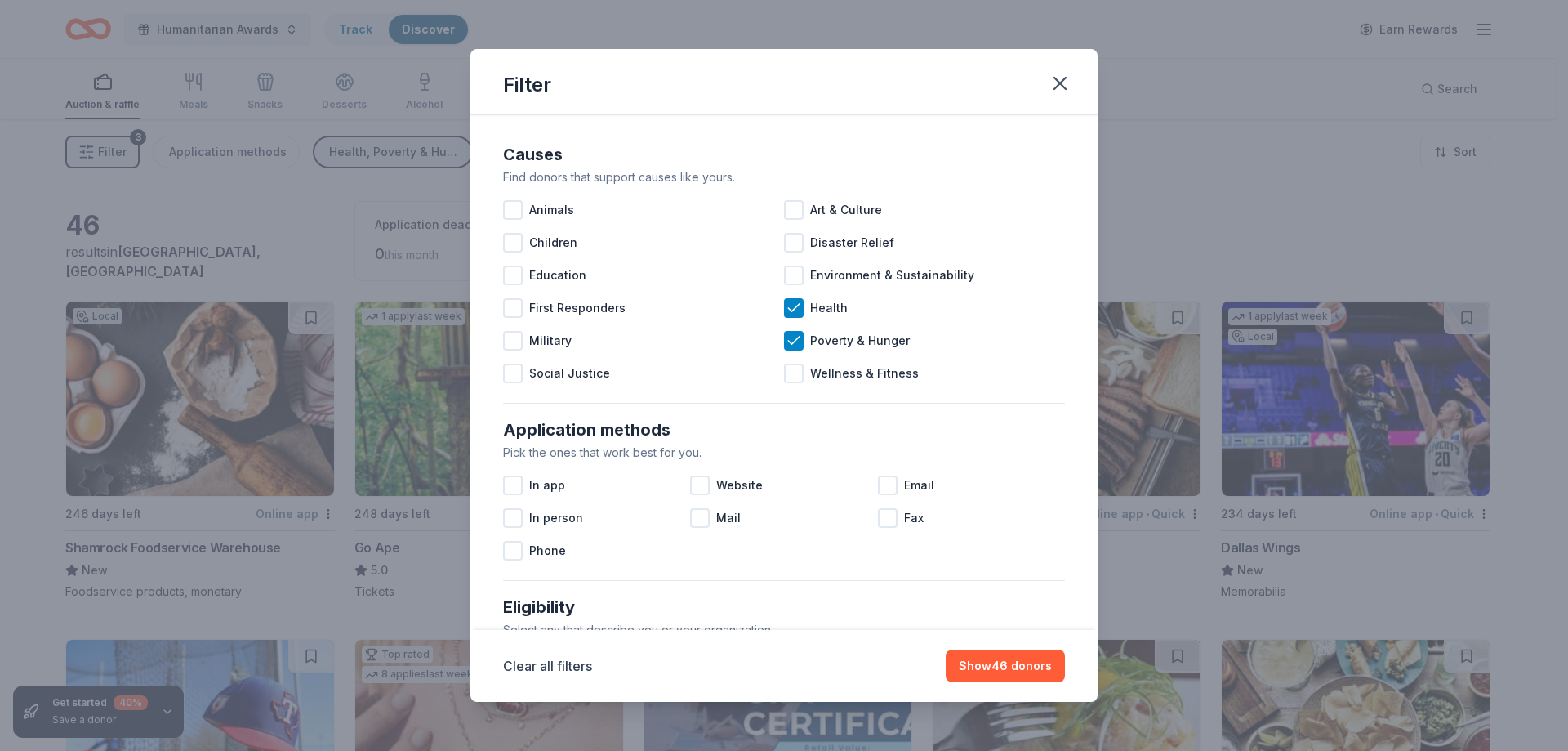
click at [790, 306] on icon at bounding box center [794, 308] width 16 height 16
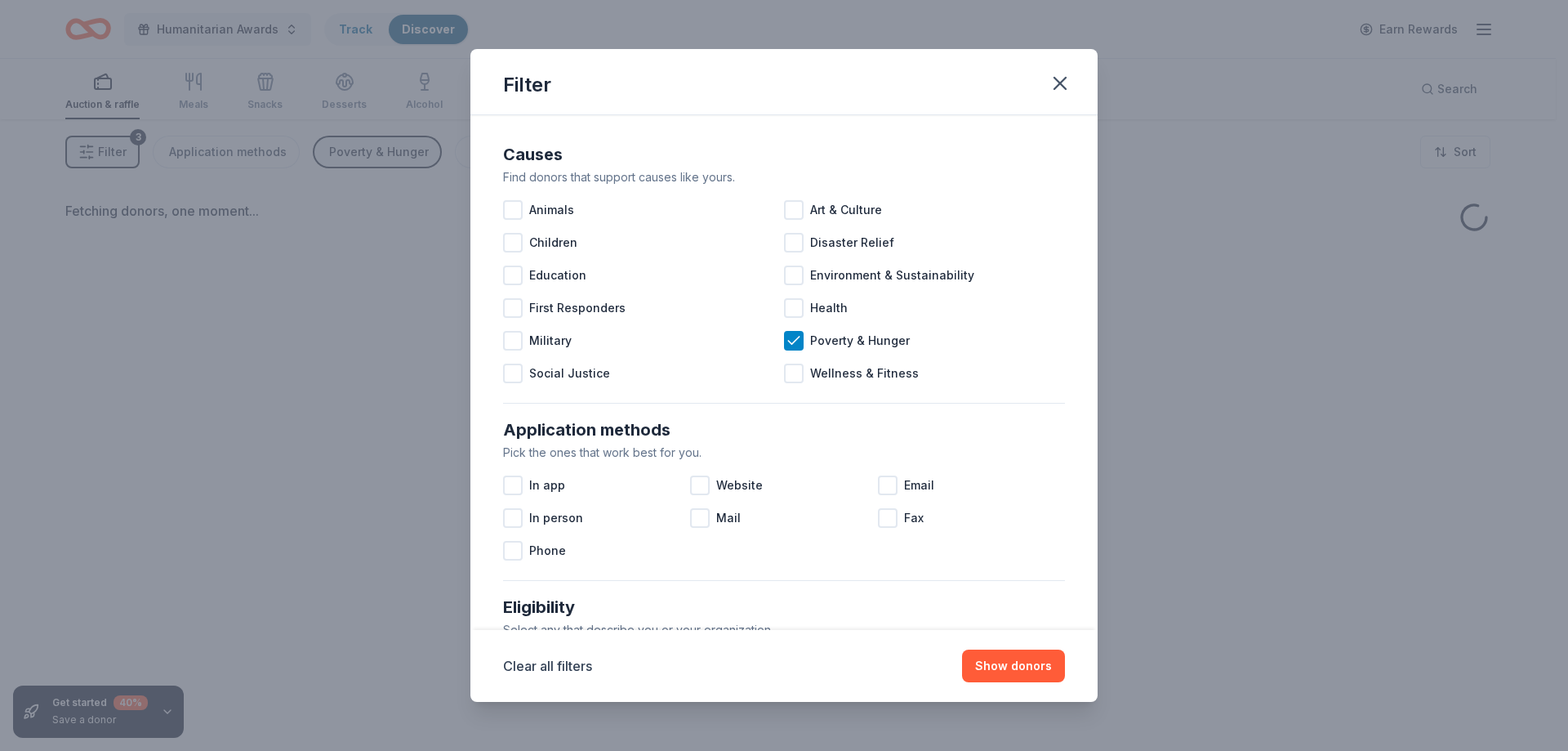
click at [786, 341] on icon at bounding box center [794, 340] width 16 height 16
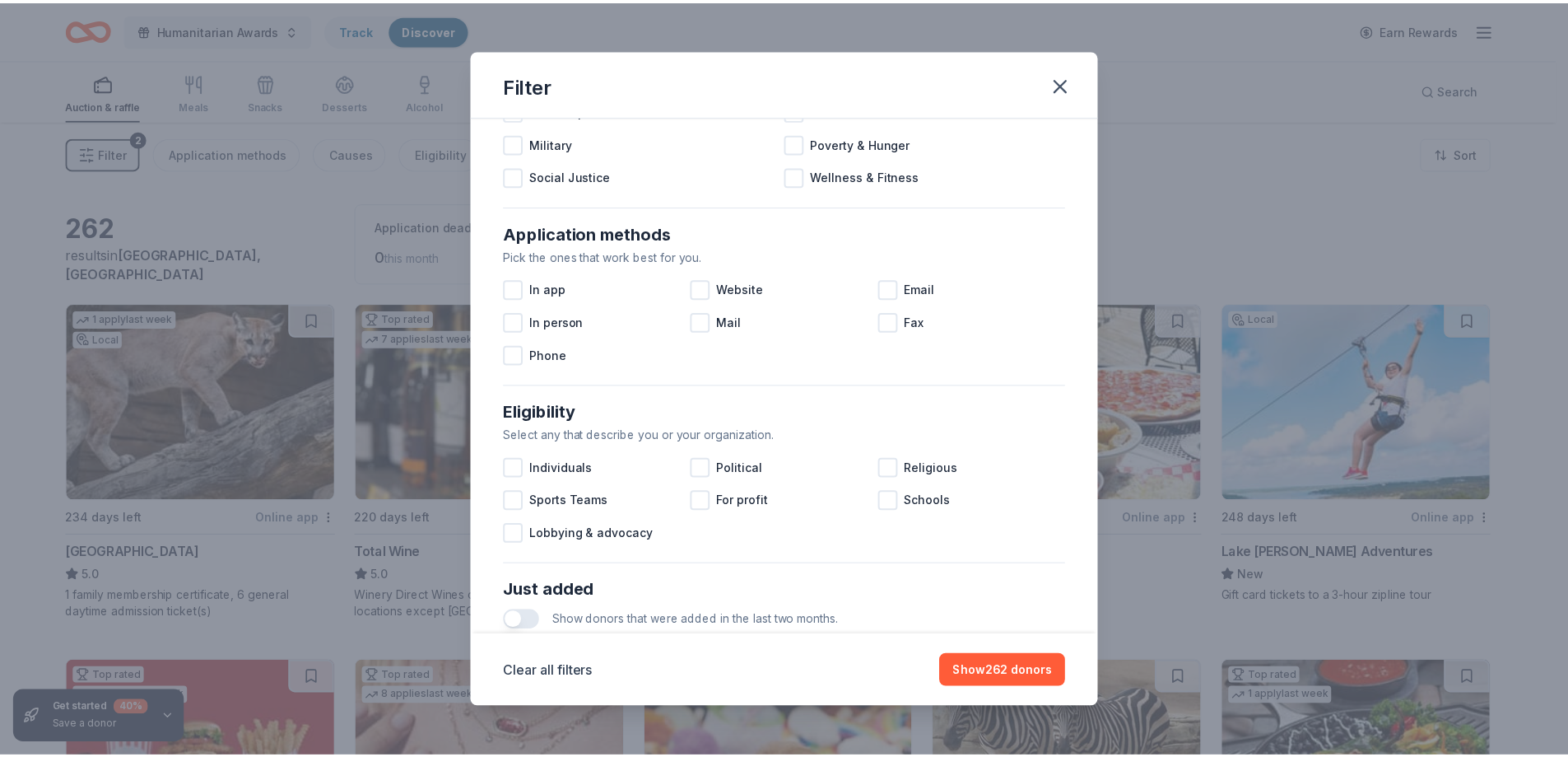
scroll to position [220, 0]
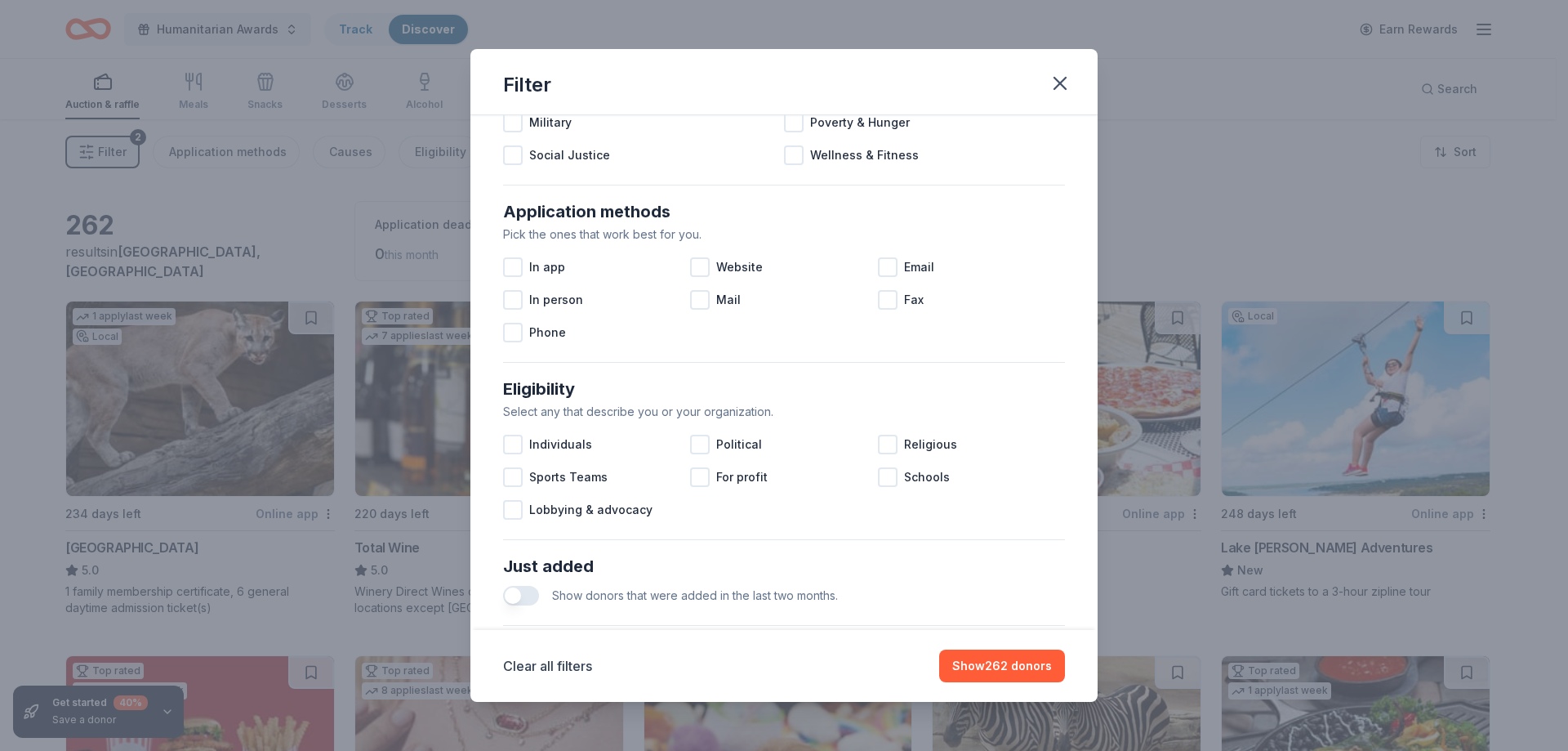
click at [513, 124] on div at bounding box center [513, 123] width 20 height 20
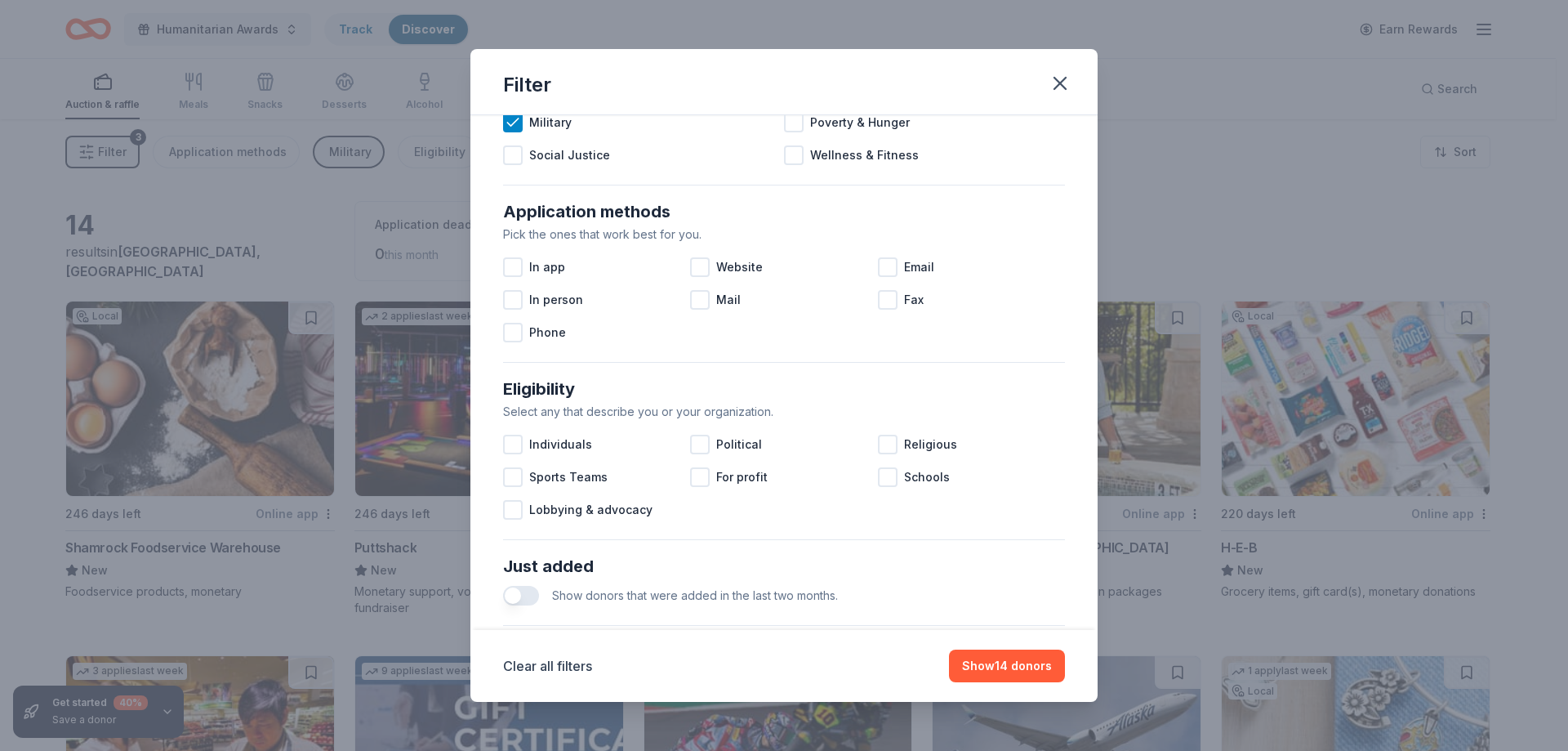
click at [1003, 667] on button "Show 14 donors" at bounding box center [1007, 666] width 116 height 33
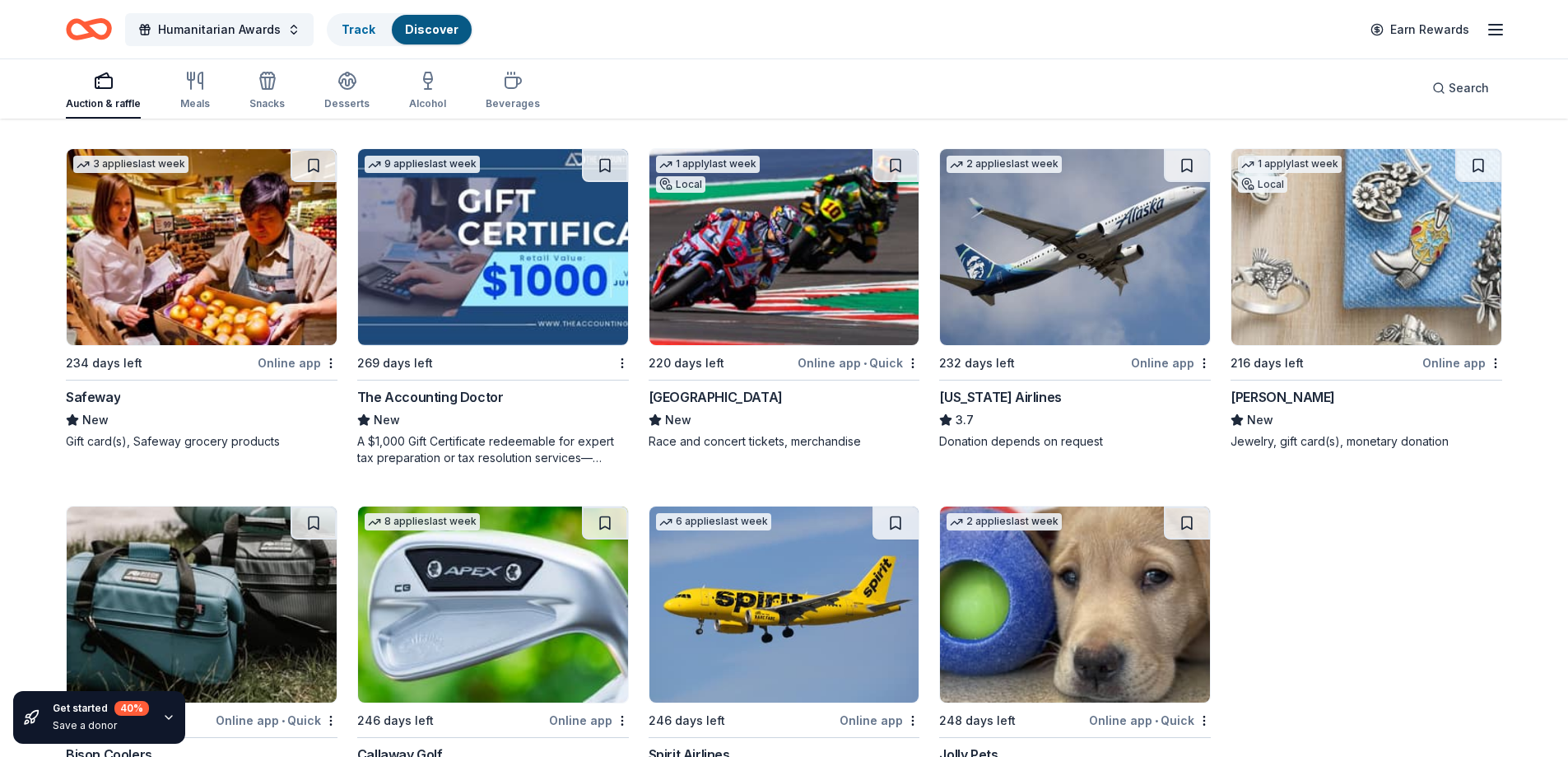
scroll to position [595, 0]
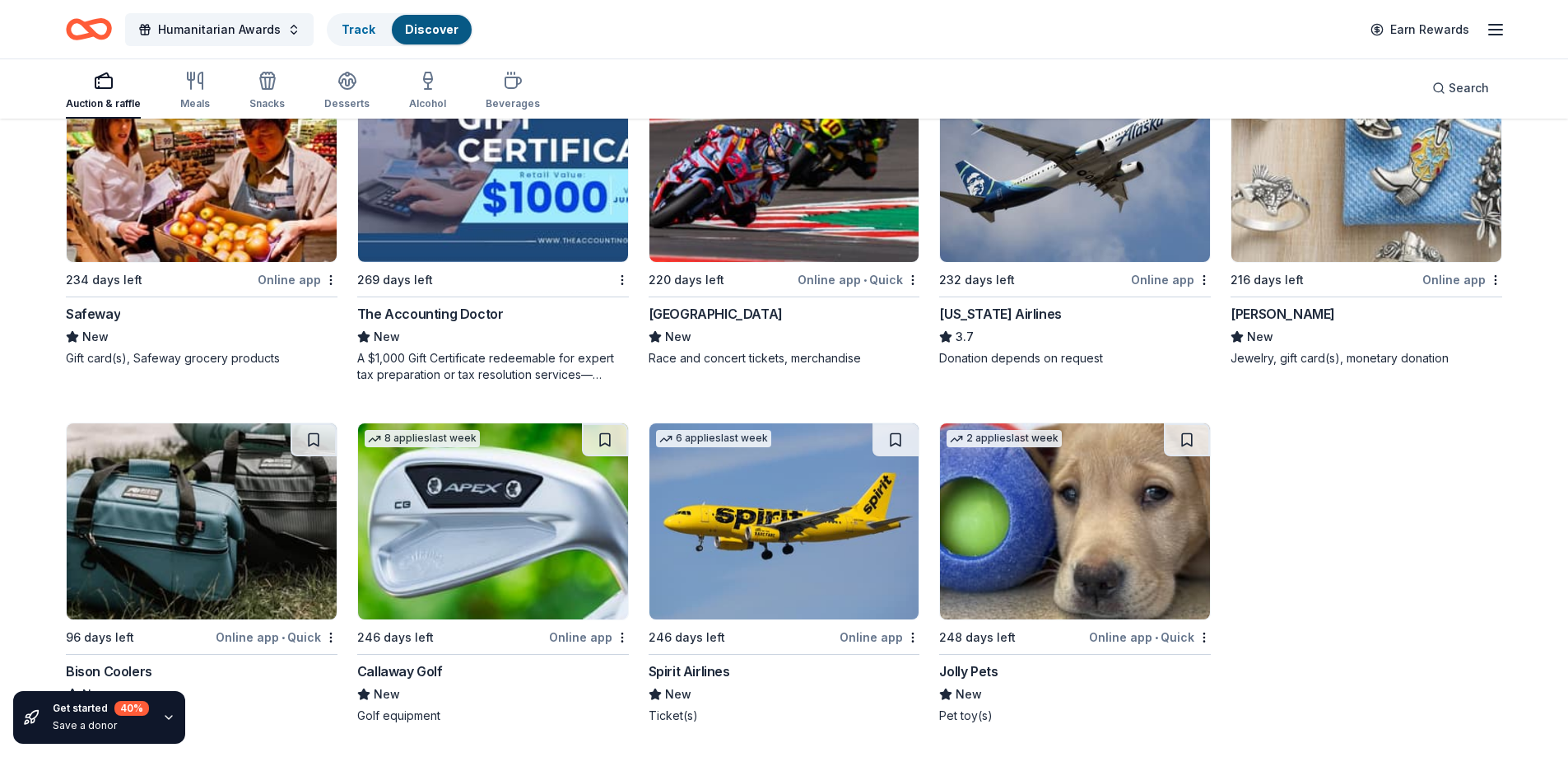
click at [1319, 207] on img at bounding box center [1366, 164] width 270 height 196
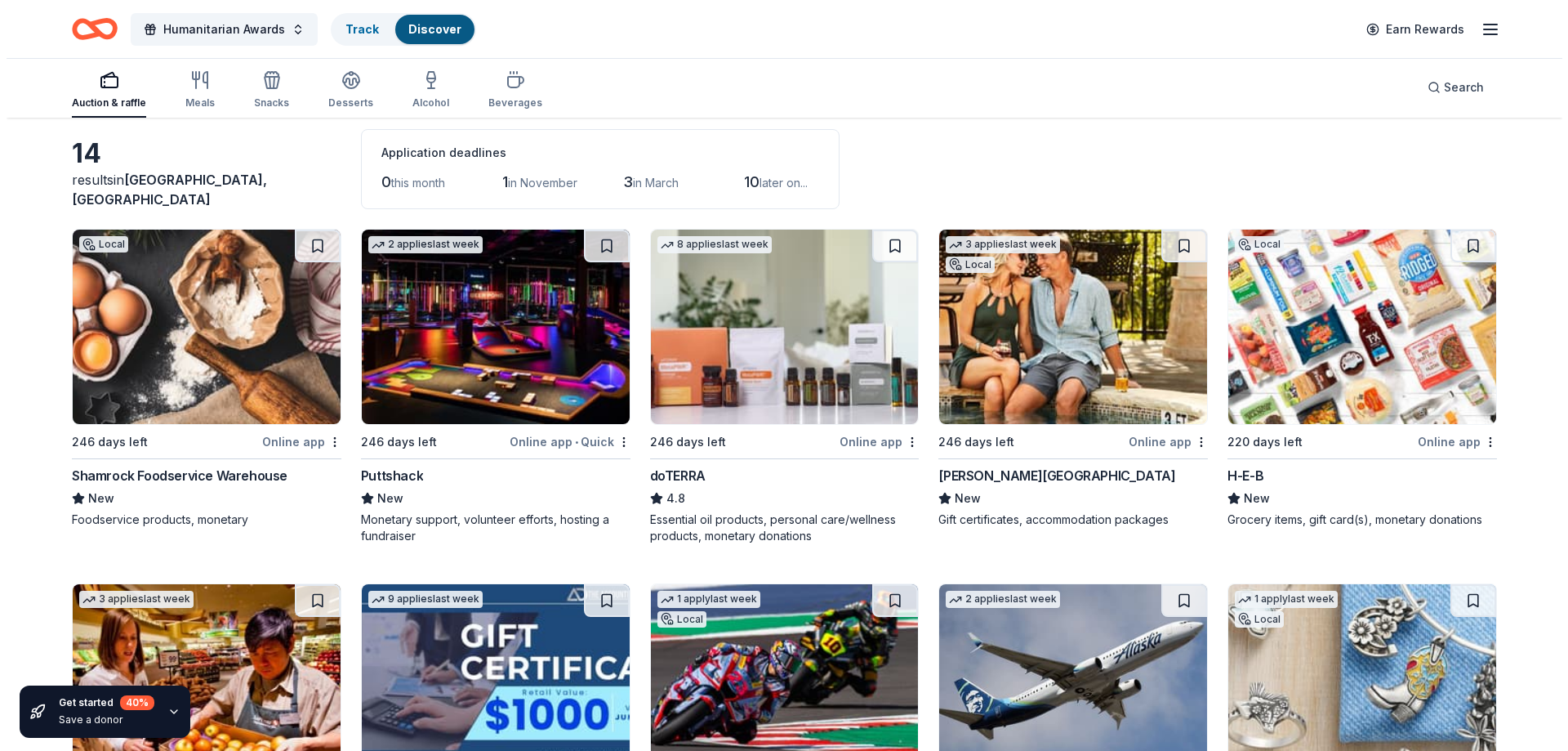
scroll to position [0, 0]
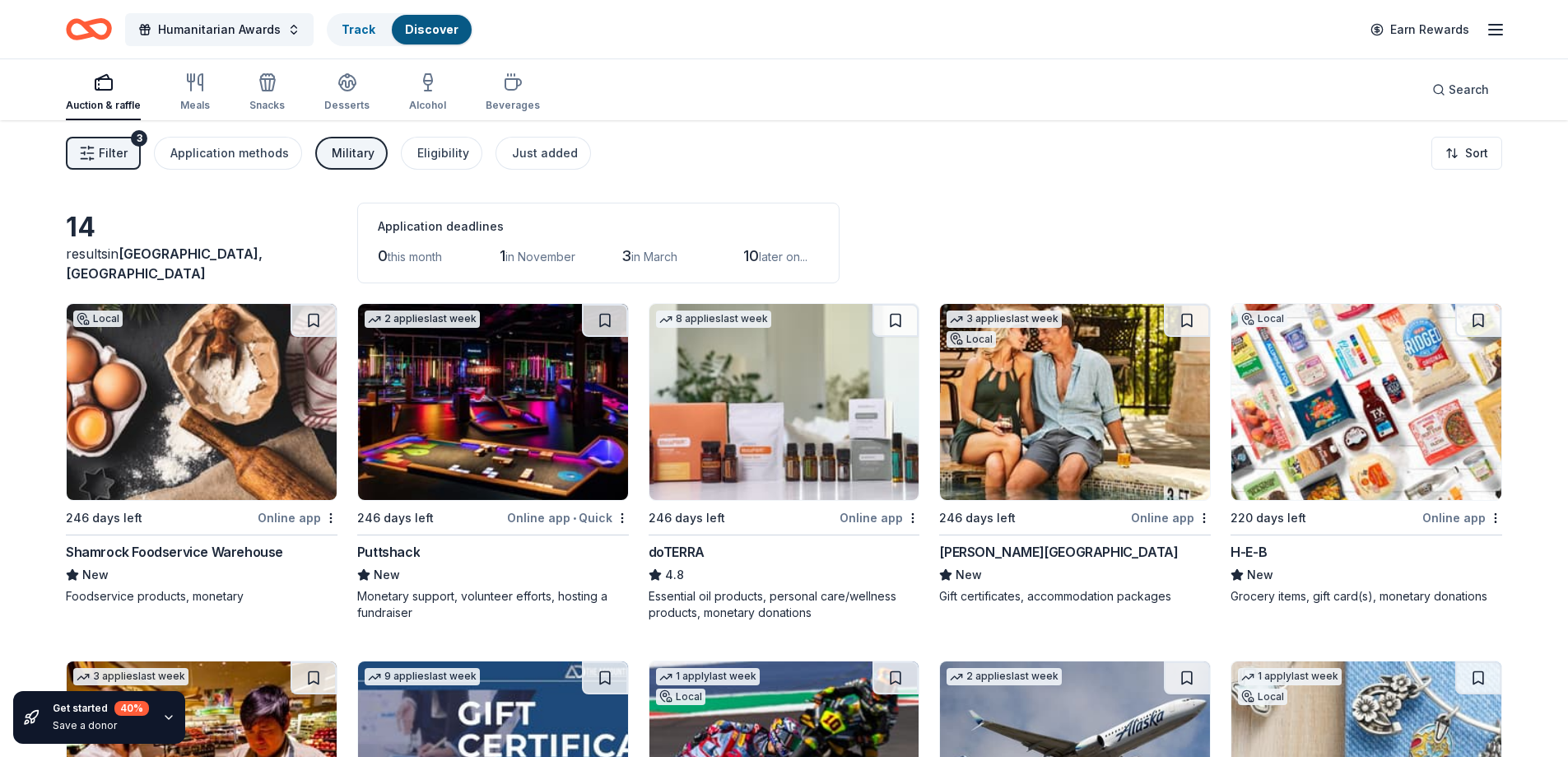
click at [131, 135] on div "3" at bounding box center [140, 139] width 17 height 17
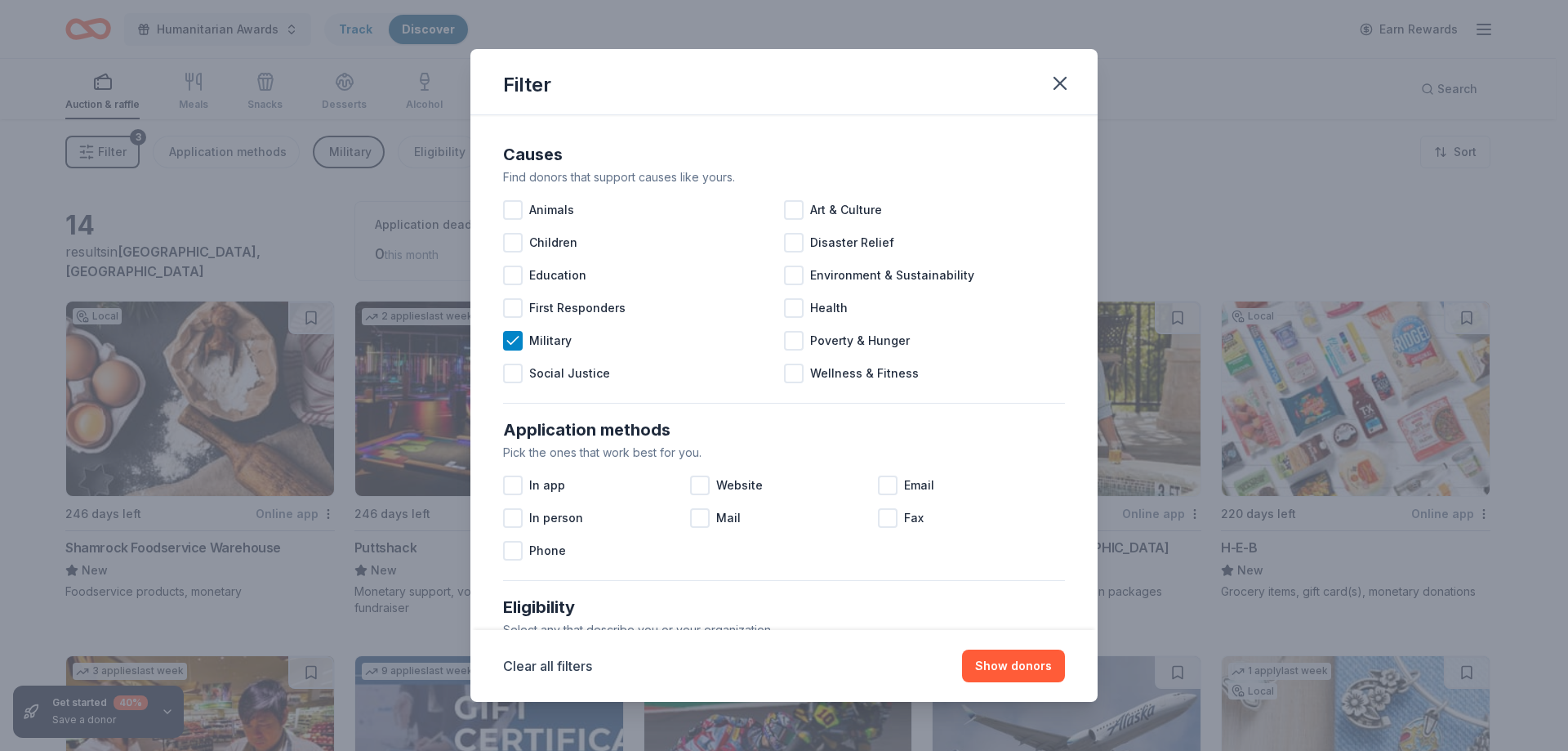
click at [519, 344] on icon at bounding box center [513, 340] width 16 height 16
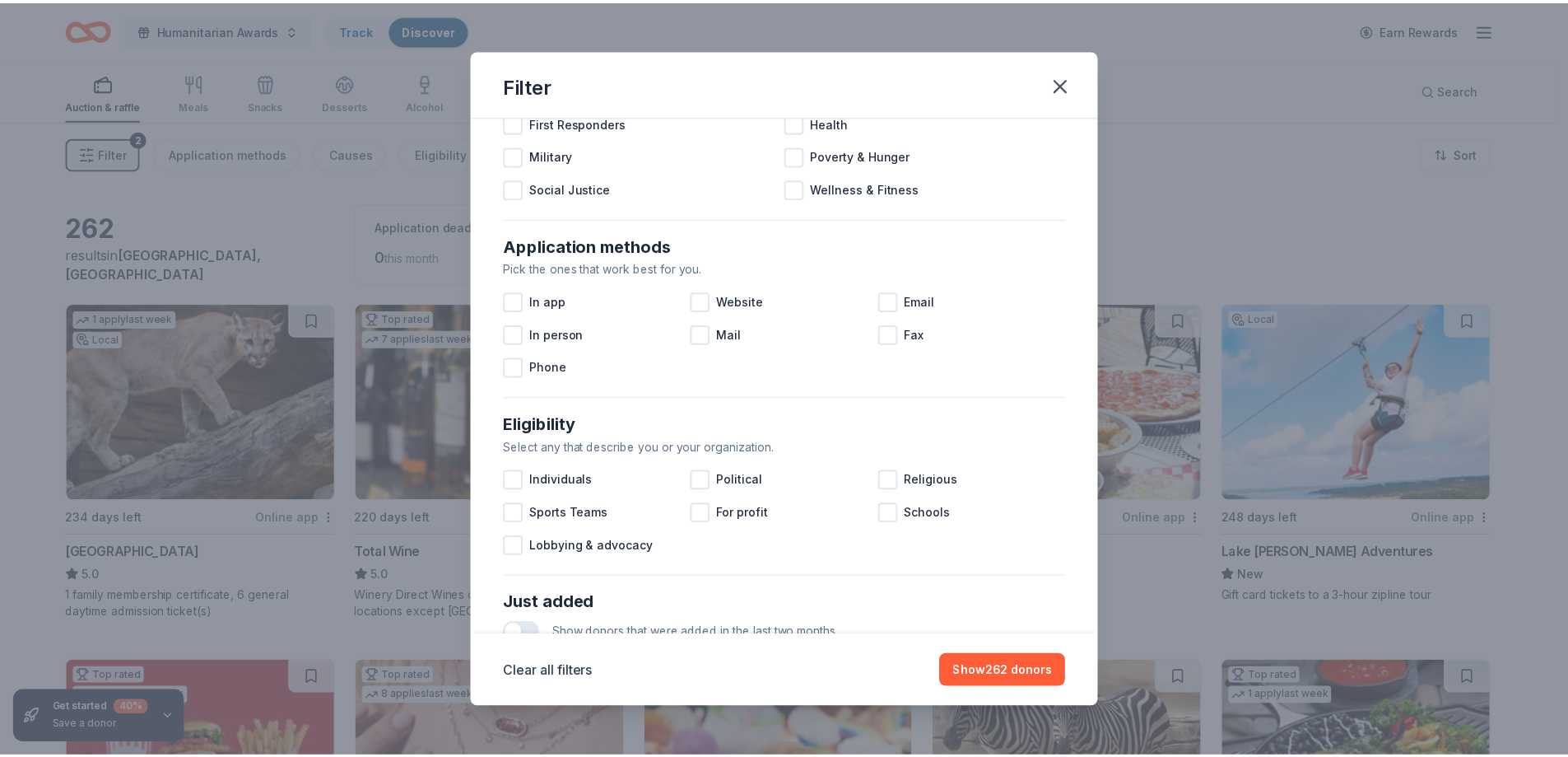
scroll to position [220, 0]
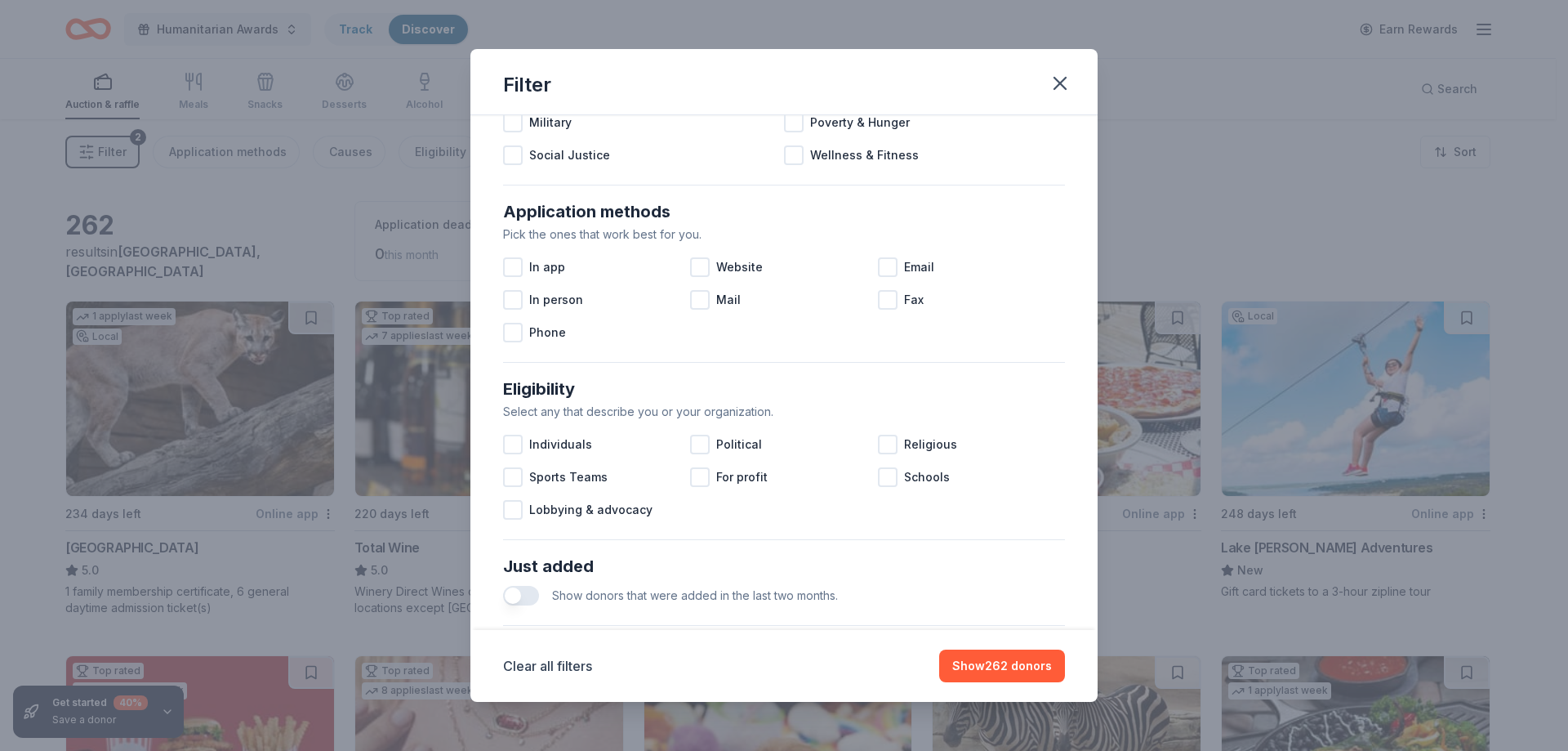
drag, startPoint x: 1038, startPoint y: 671, endPoint x: 1127, endPoint y: 579, distance: 128.0
click at [1038, 670] on button "Show 262 donors" at bounding box center [1002, 666] width 126 height 33
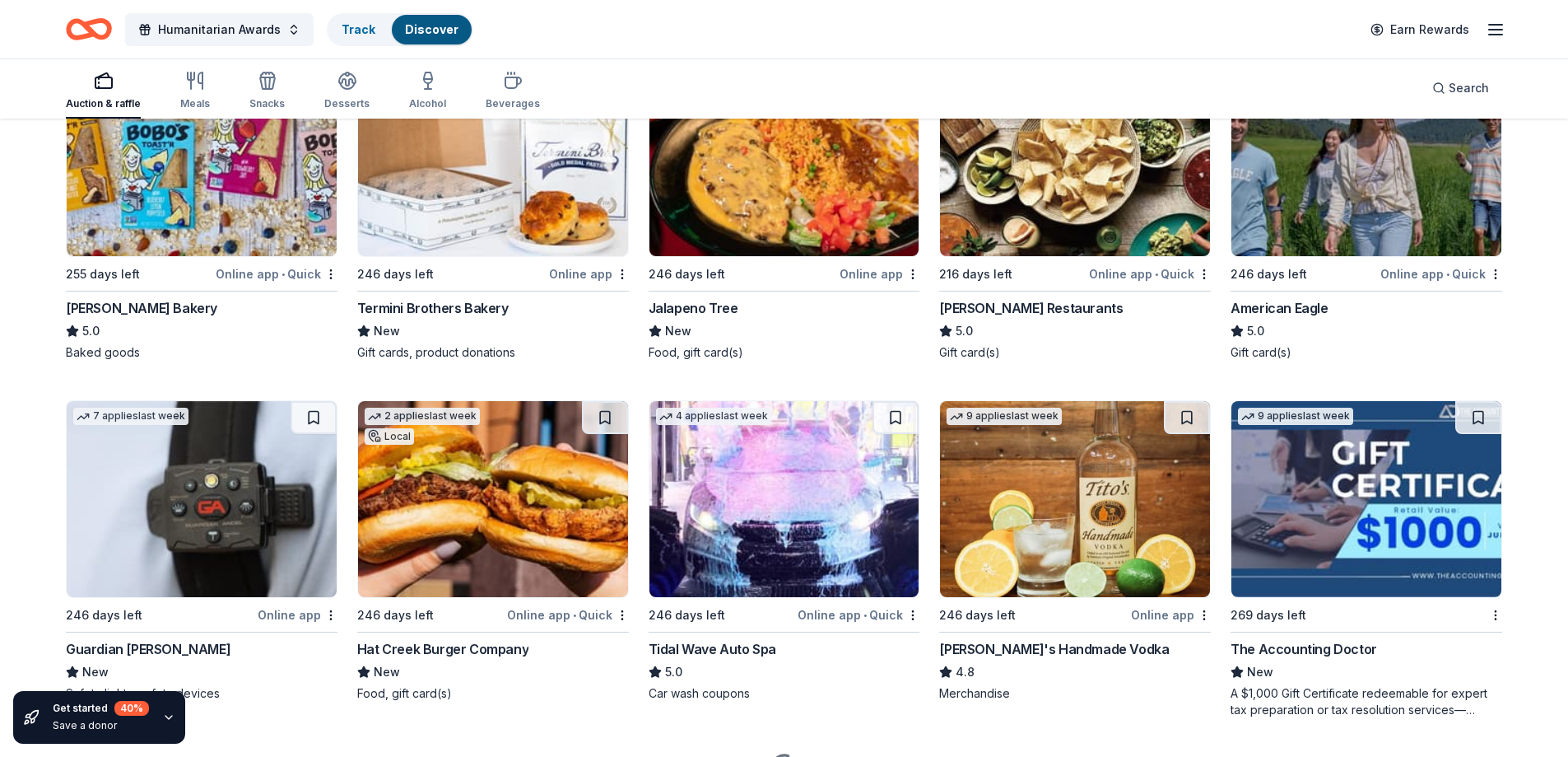
scroll to position [2385, 0]
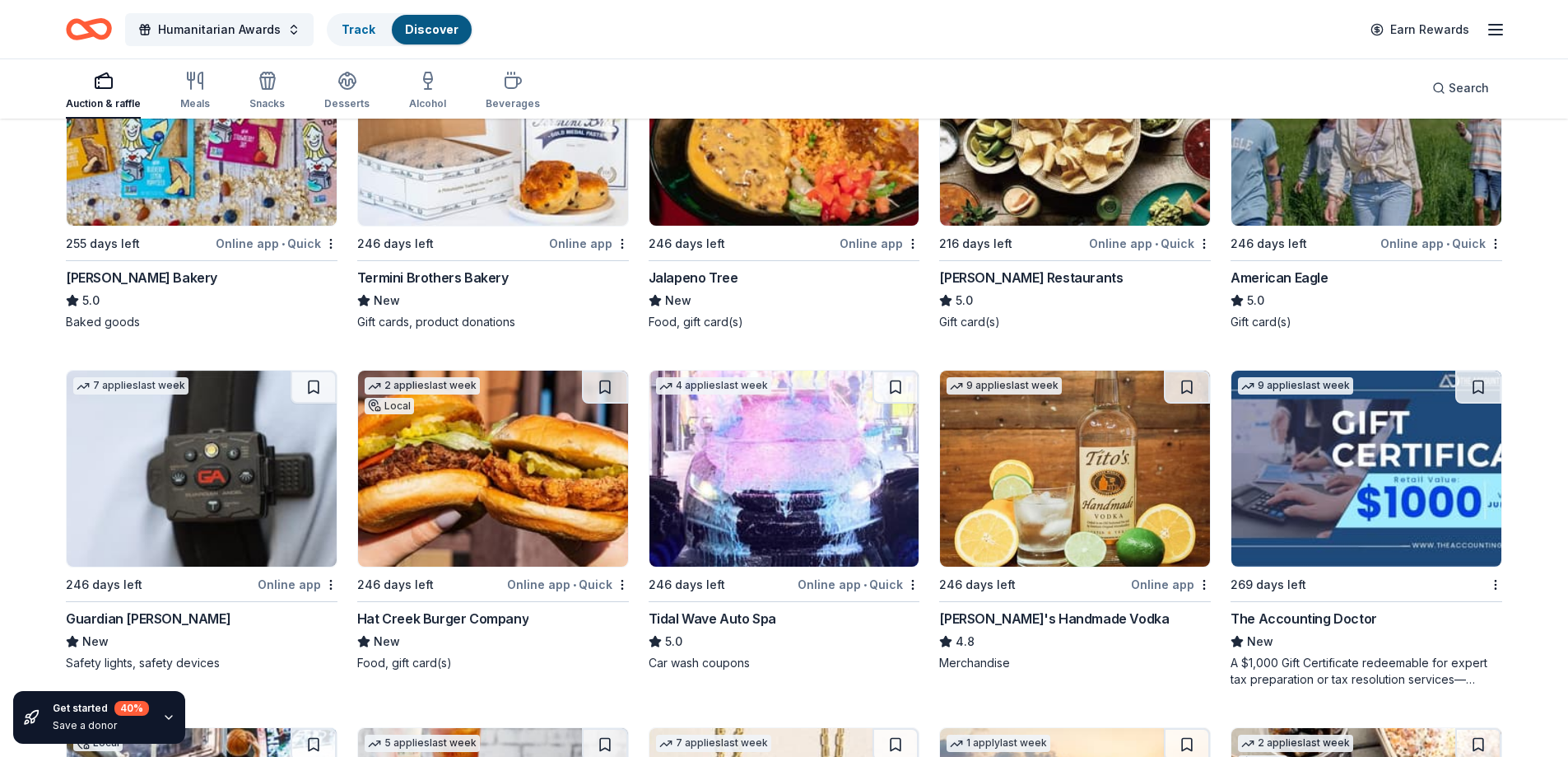
click at [1112, 499] on img at bounding box center [1074, 469] width 270 height 196
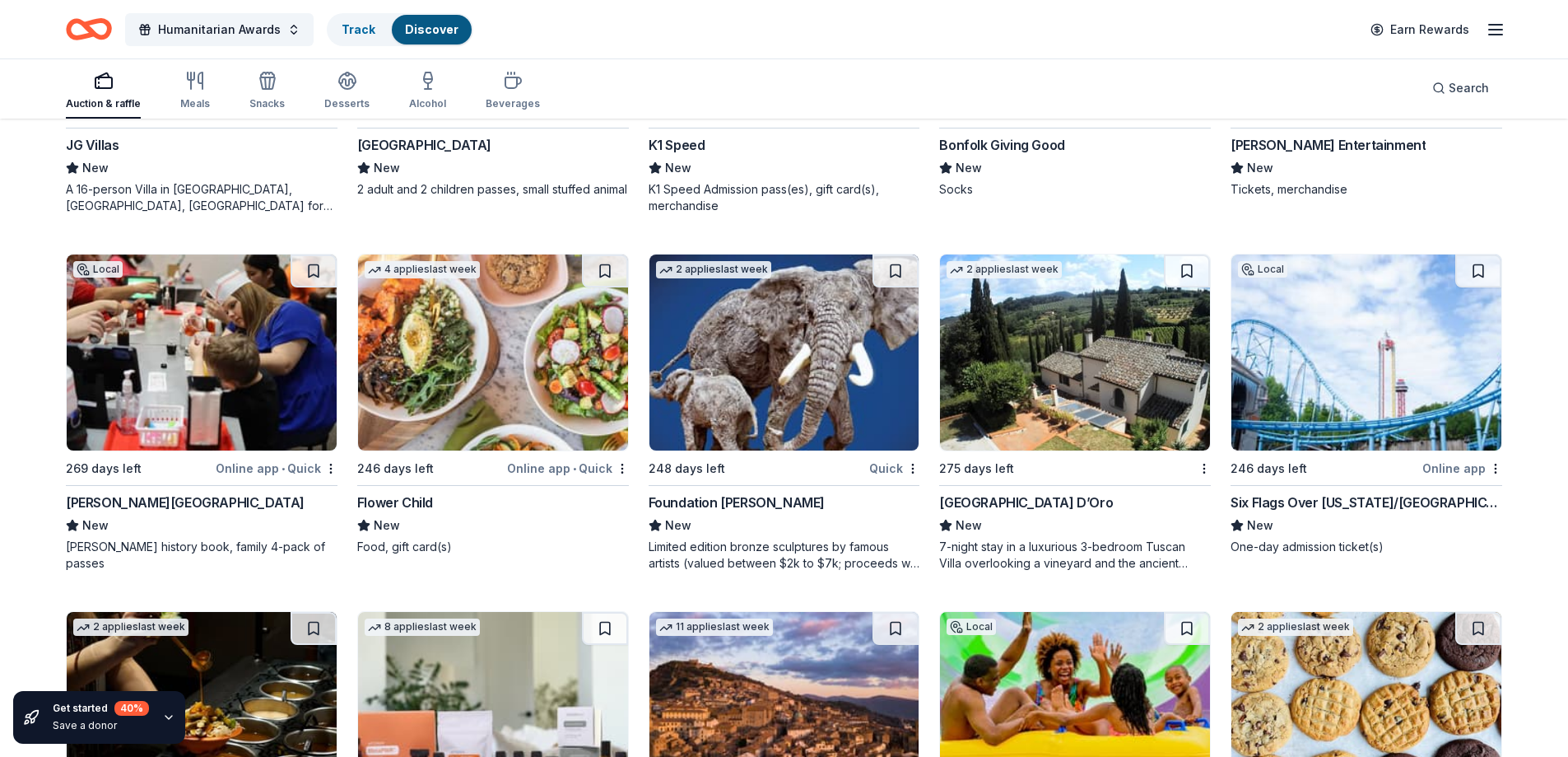
scroll to position [4299, 0]
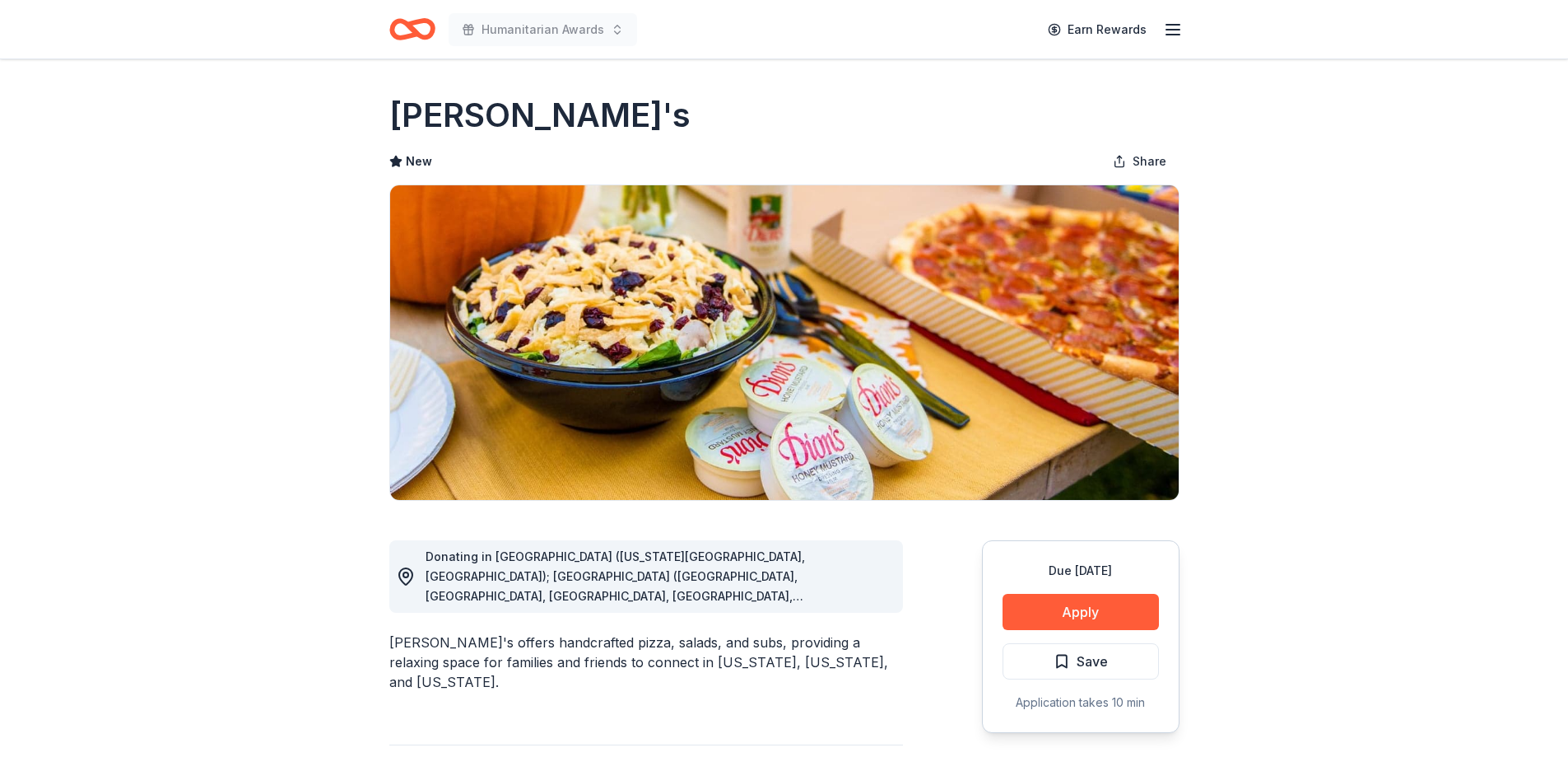
click at [1097, 614] on button "Apply" at bounding box center [1081, 612] width 156 height 37
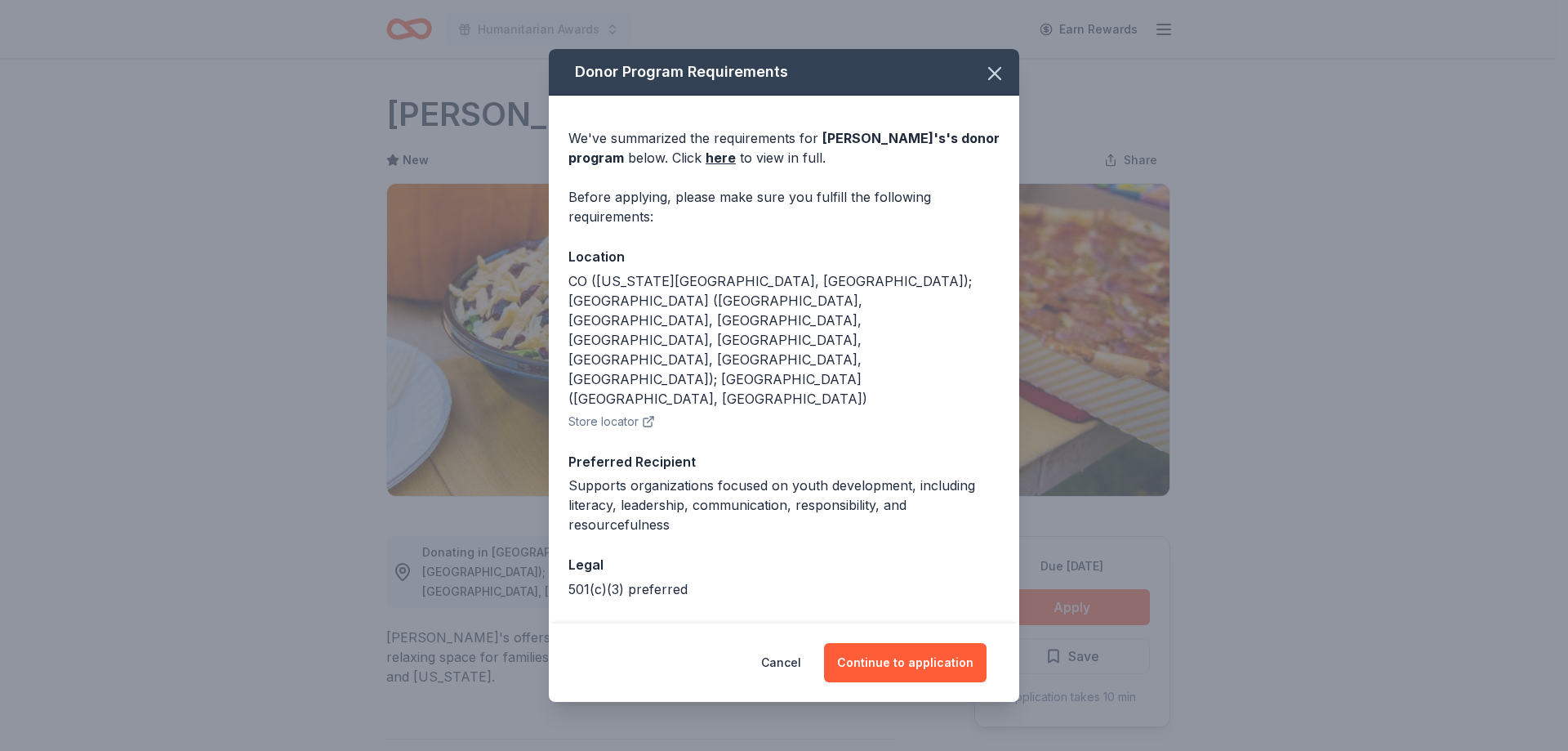
click at [706, 167] on link "here" at bounding box center [721, 157] width 31 height 20
click at [928, 664] on button "Continue to application" at bounding box center [905, 663] width 162 height 40
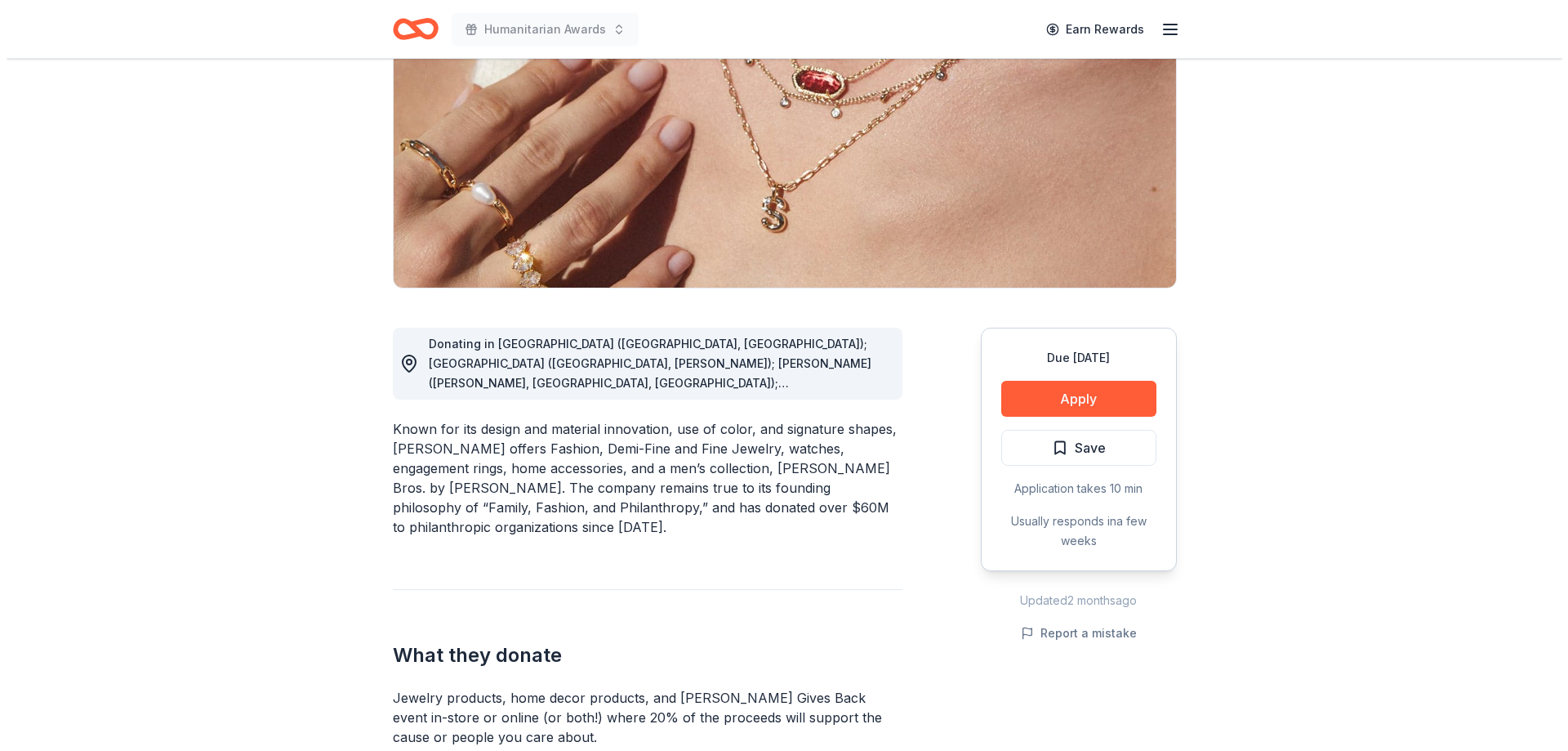
scroll to position [218, 0]
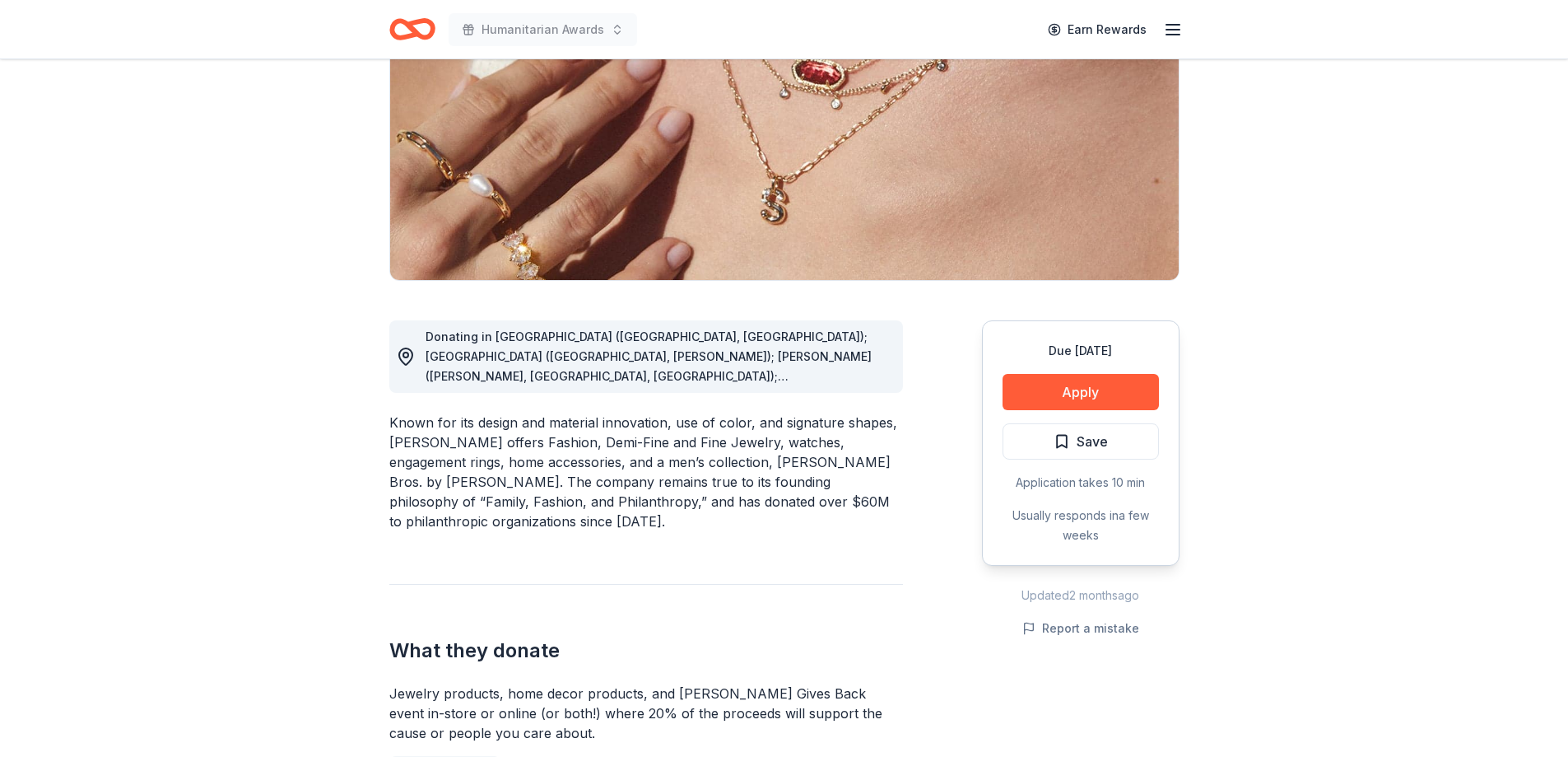
click at [1111, 397] on button "Apply" at bounding box center [1081, 392] width 156 height 37
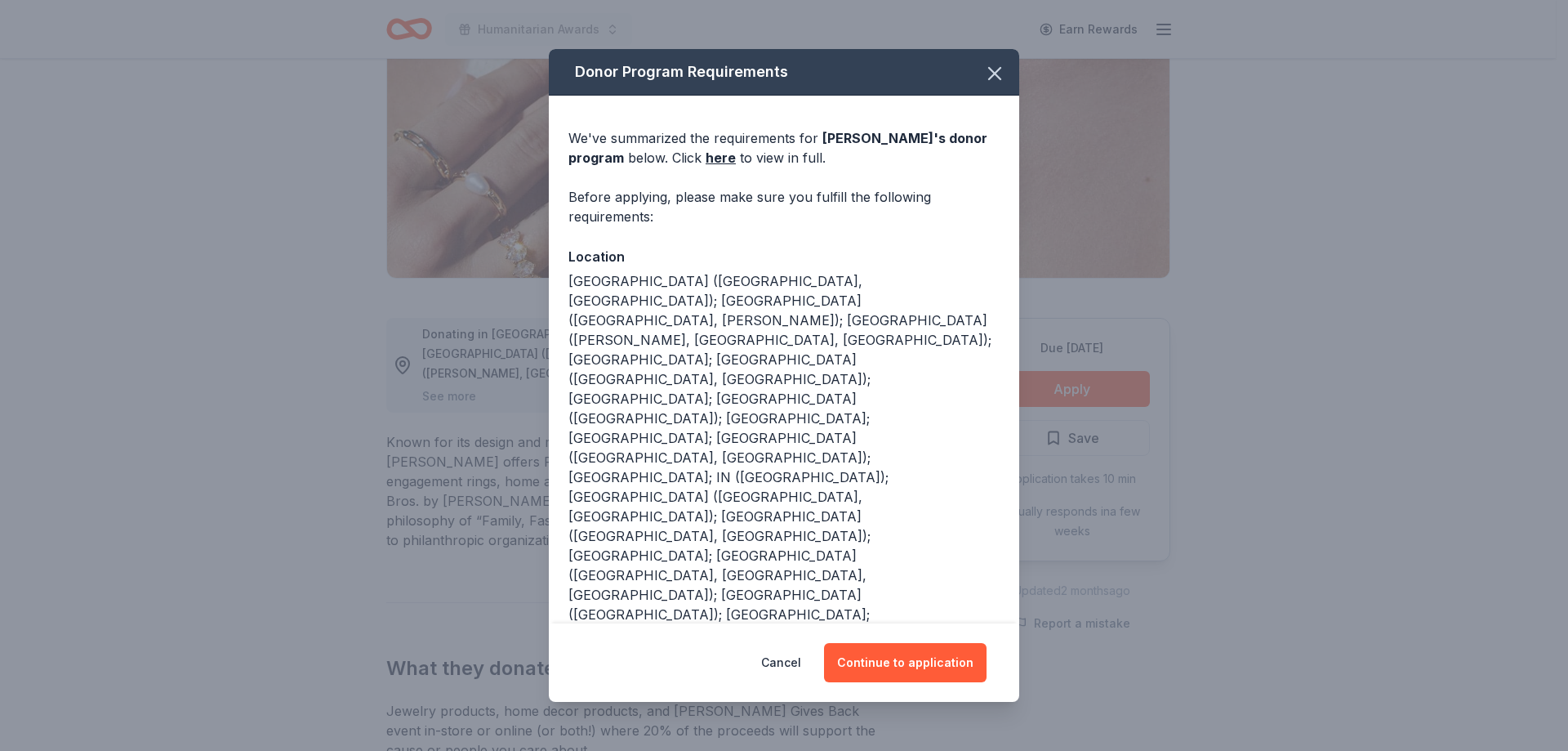
click at [715, 162] on link "here" at bounding box center [721, 157] width 31 height 20
click at [848, 657] on button "Continue to application" at bounding box center [905, 663] width 162 height 40
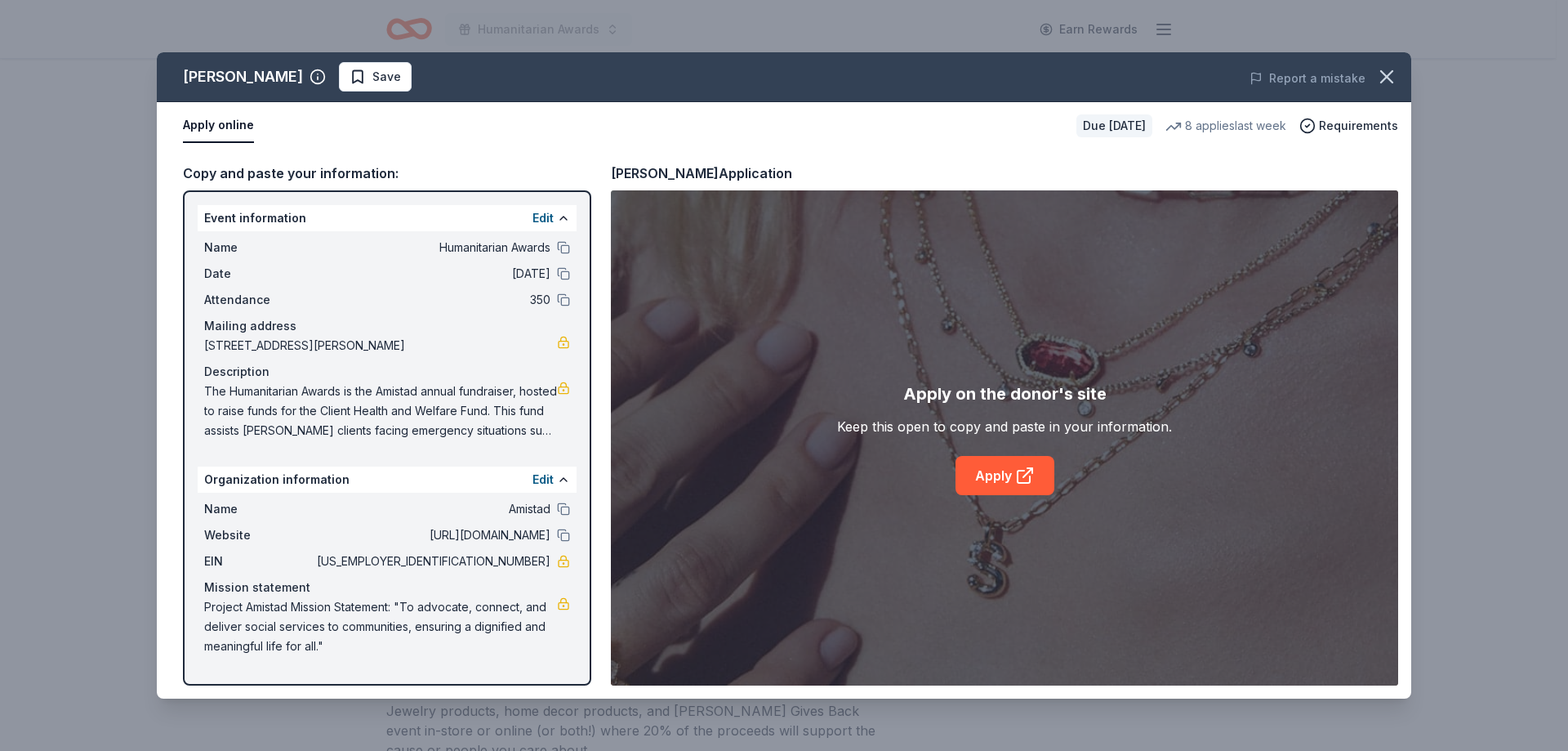
click at [989, 477] on link "Apply" at bounding box center [1005, 476] width 99 height 40
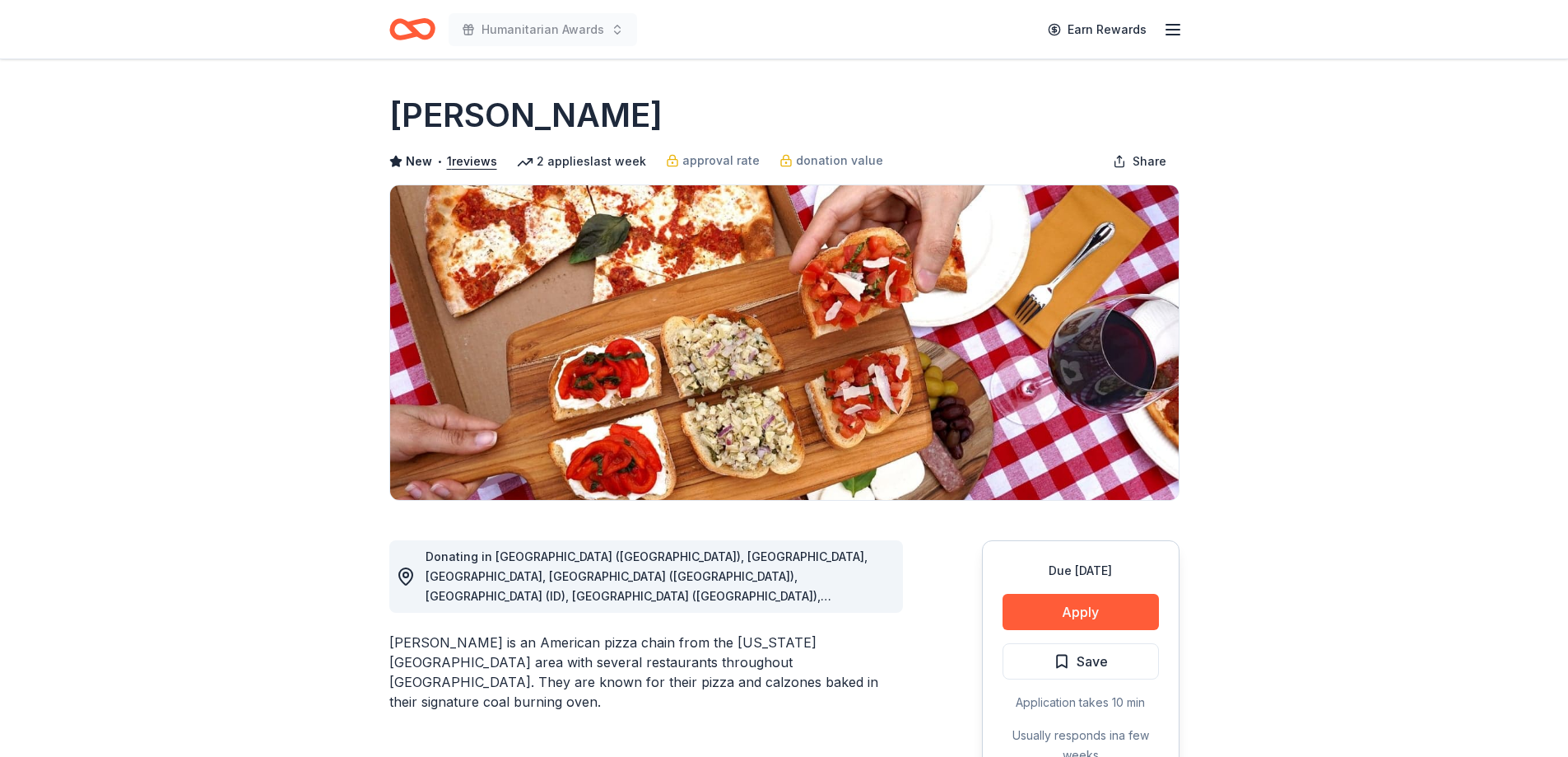
click at [1033, 617] on button "Apply" at bounding box center [1081, 612] width 156 height 37
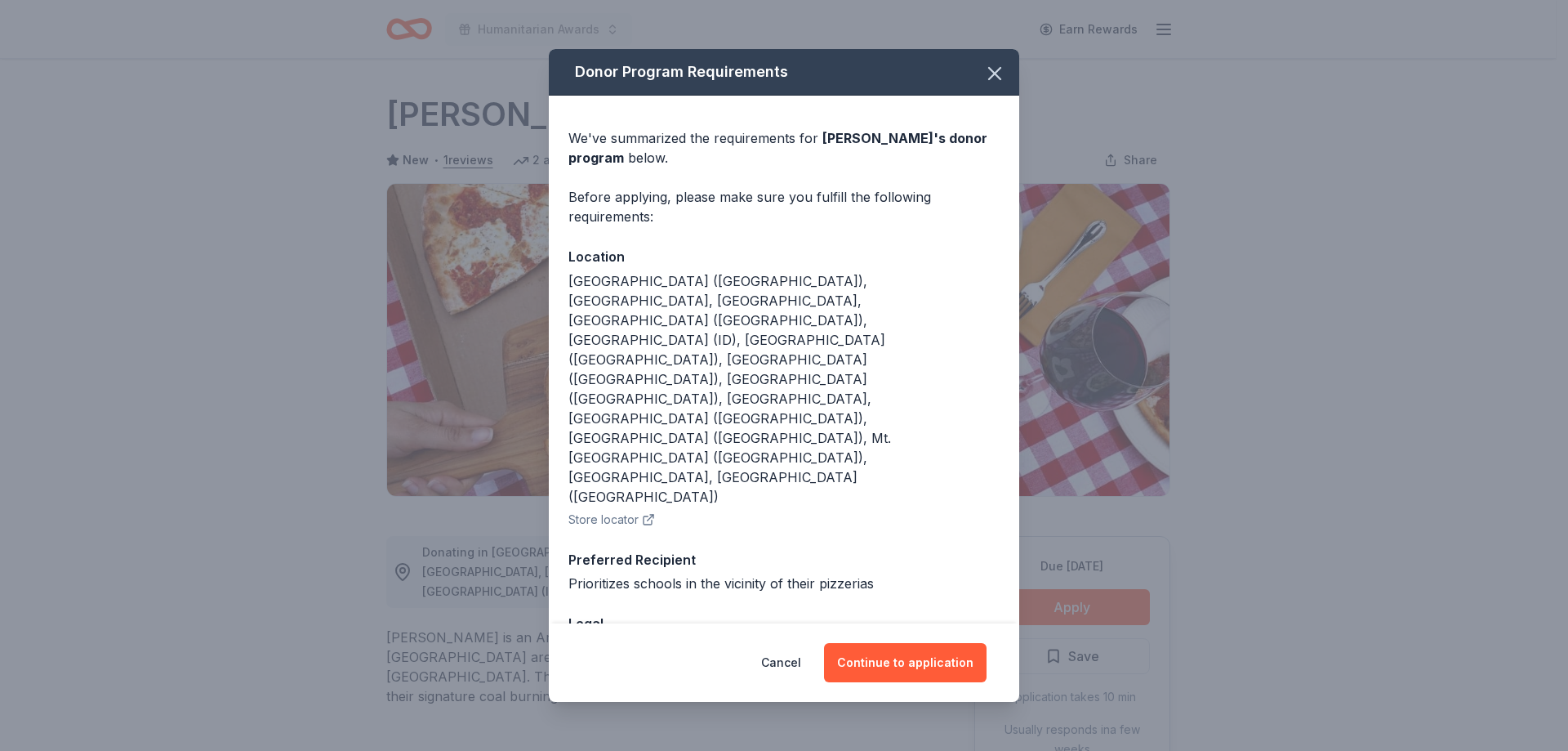
click at [990, 79] on icon "button" at bounding box center [995, 73] width 12 height 12
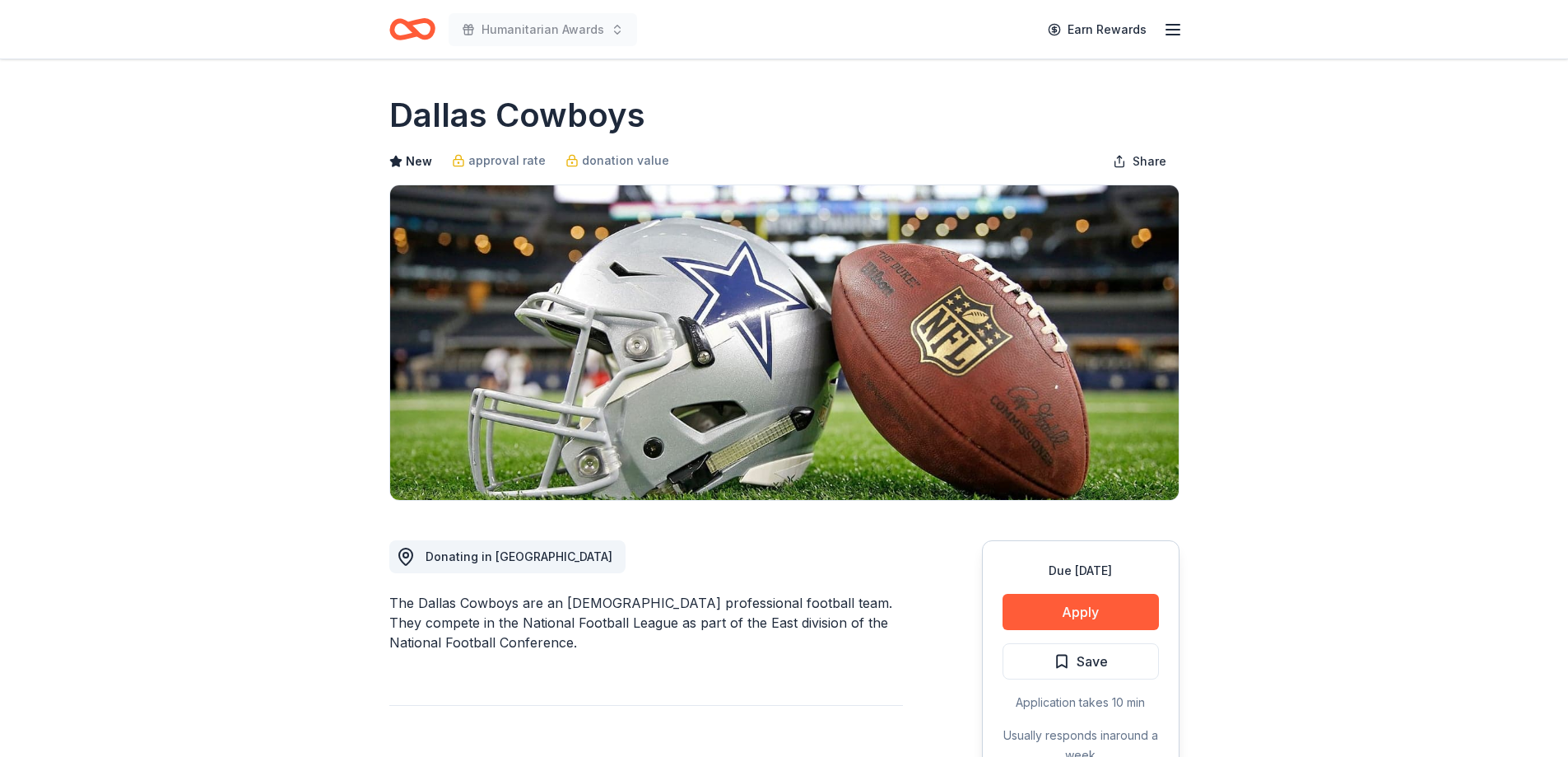
click at [1063, 608] on button "Apply" at bounding box center [1081, 612] width 156 height 37
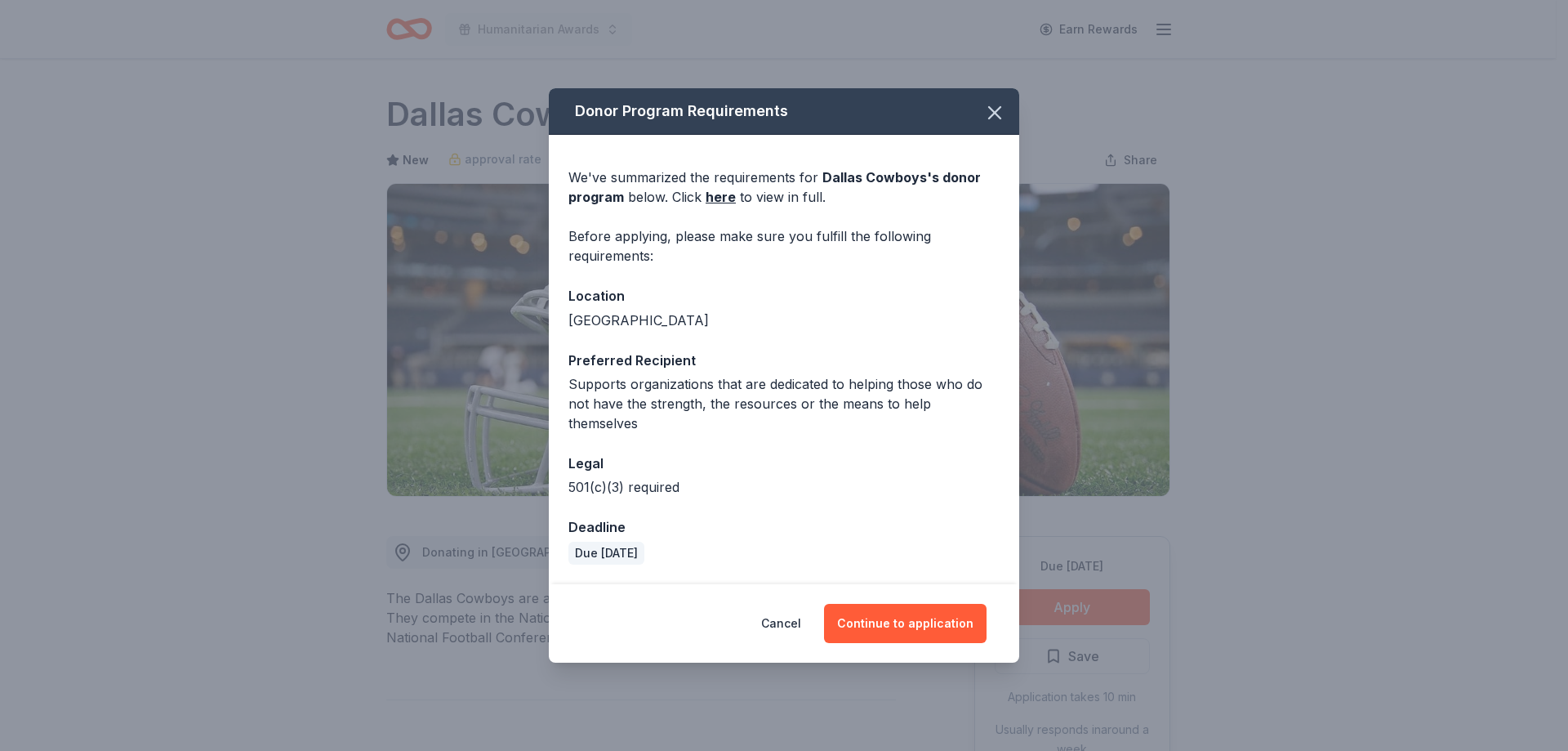
click at [930, 625] on button "Continue to application" at bounding box center [905, 623] width 162 height 40
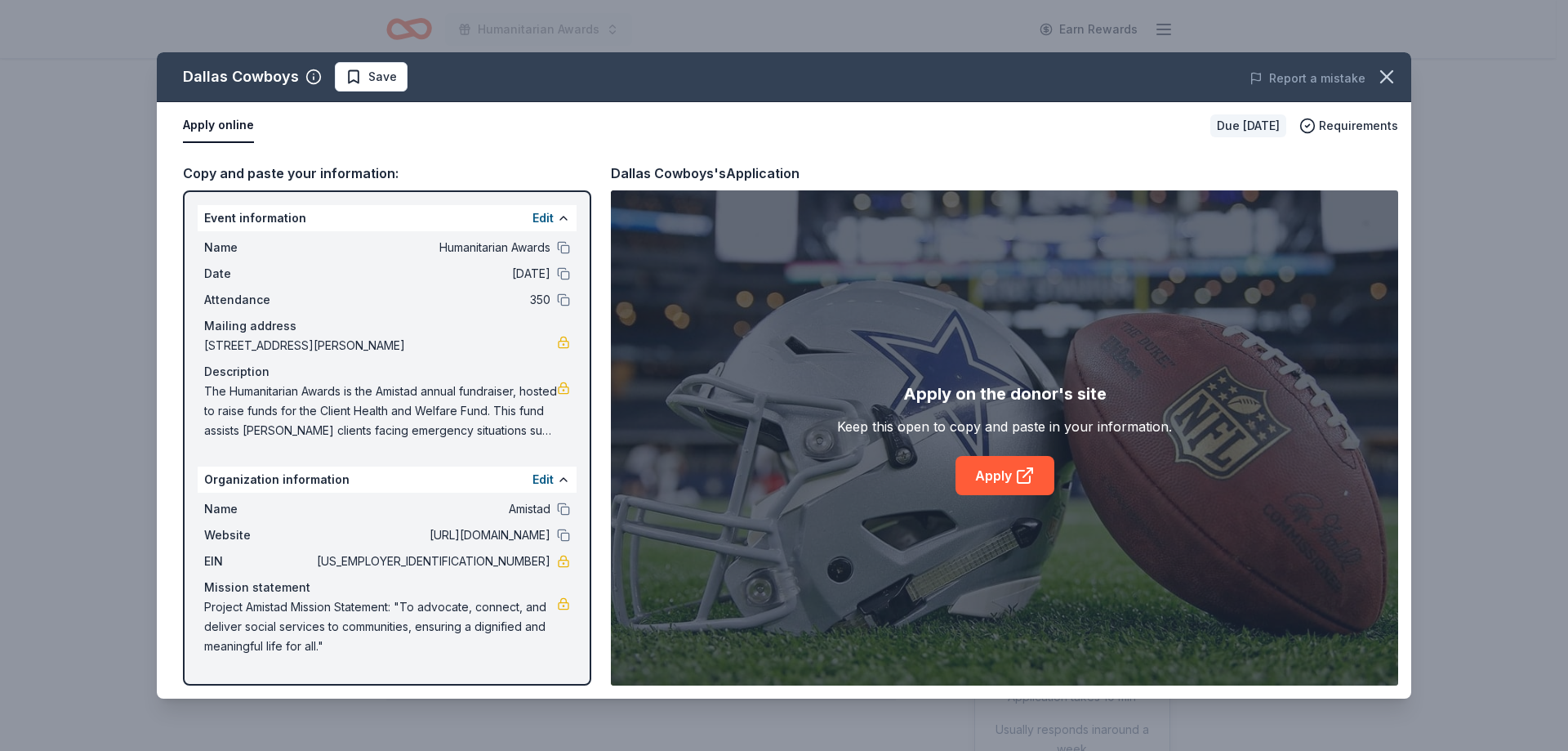
click at [1003, 477] on link "Apply" at bounding box center [1005, 476] width 99 height 40
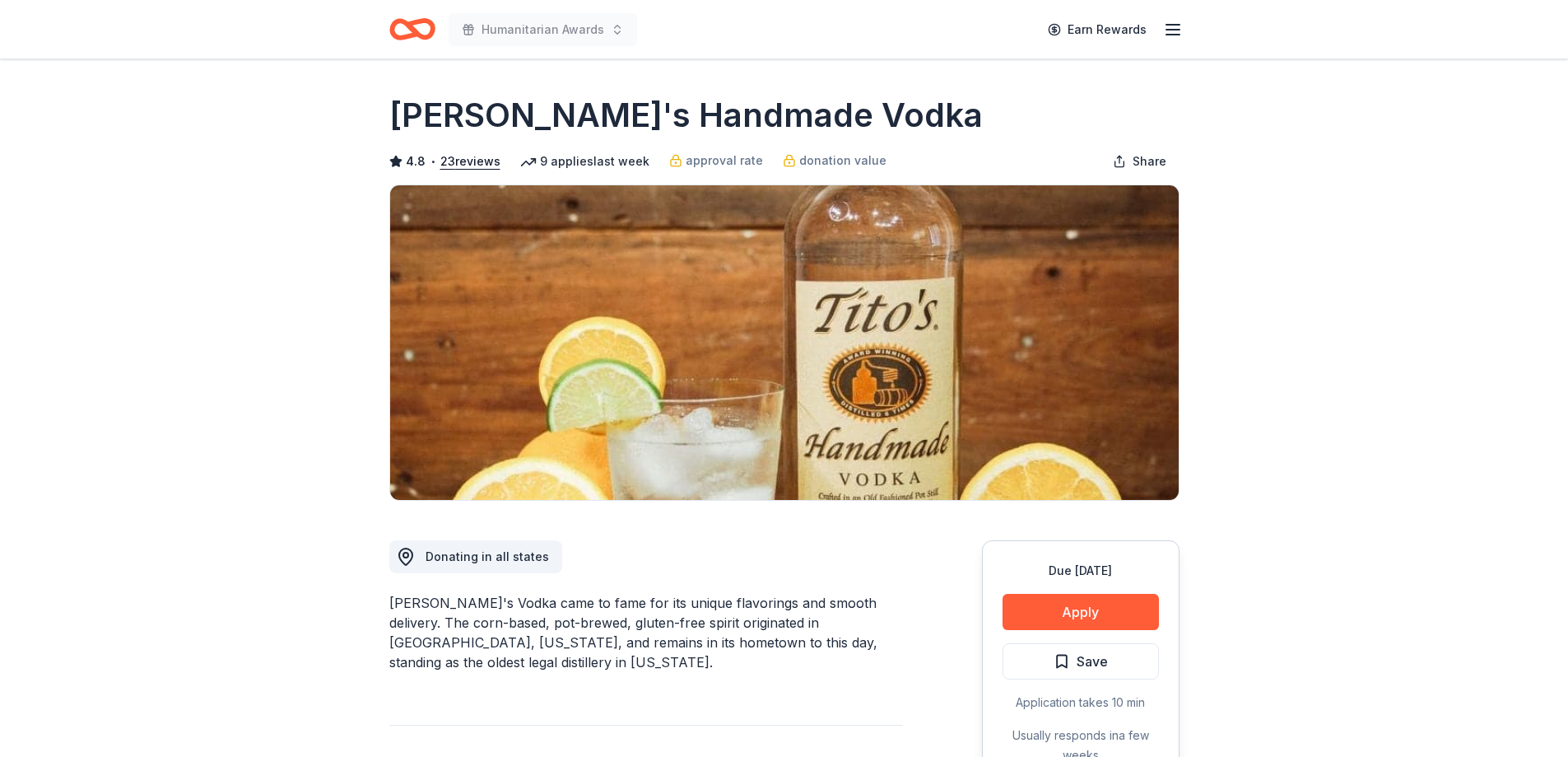
click at [1028, 611] on button "Apply" at bounding box center [1081, 612] width 156 height 37
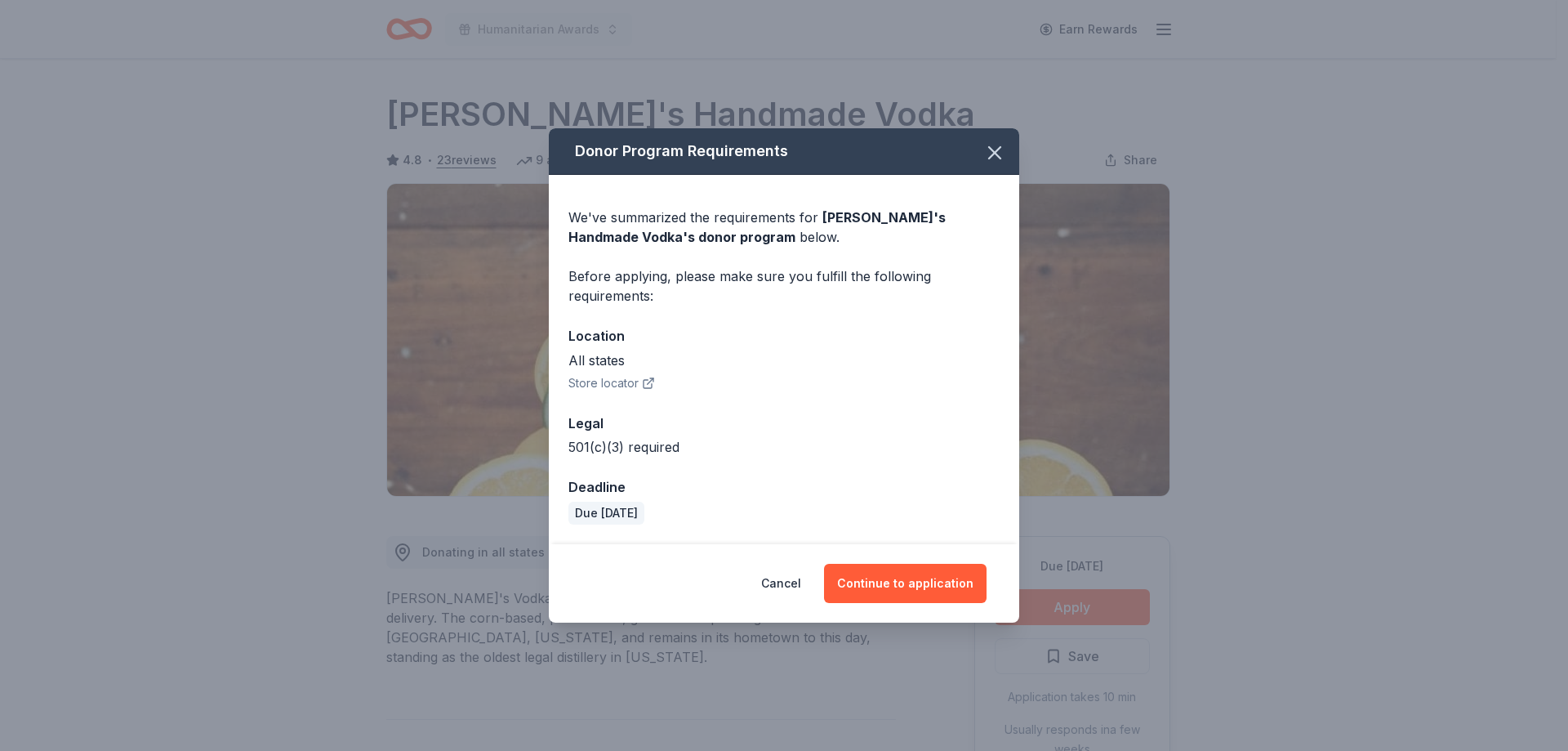
click at [919, 584] on button "Continue to application" at bounding box center [905, 584] width 162 height 40
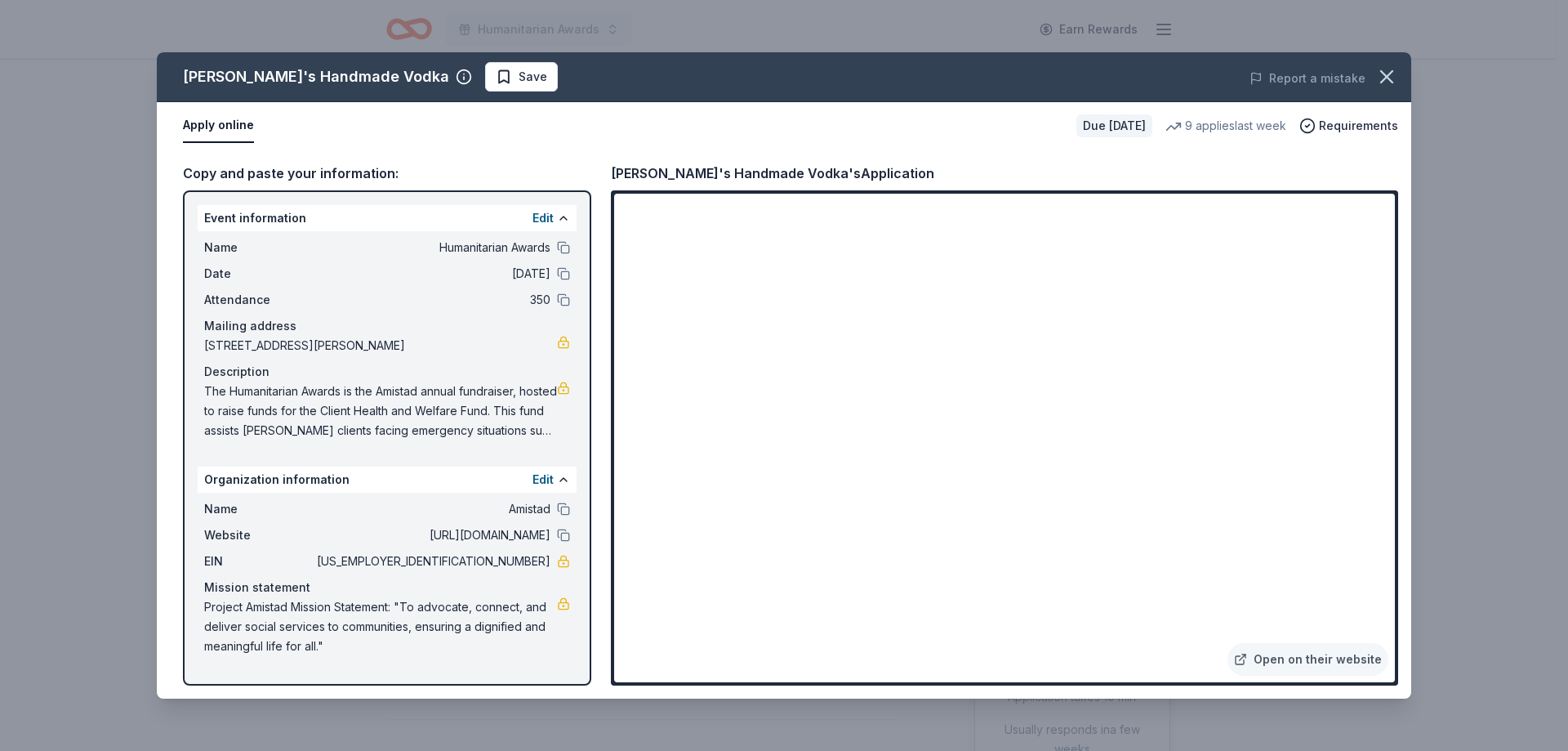
click at [1354, 655] on link "Open on their website" at bounding box center [1307, 659] width 161 height 33
